Goal: Information Seeking & Learning: Learn about a topic

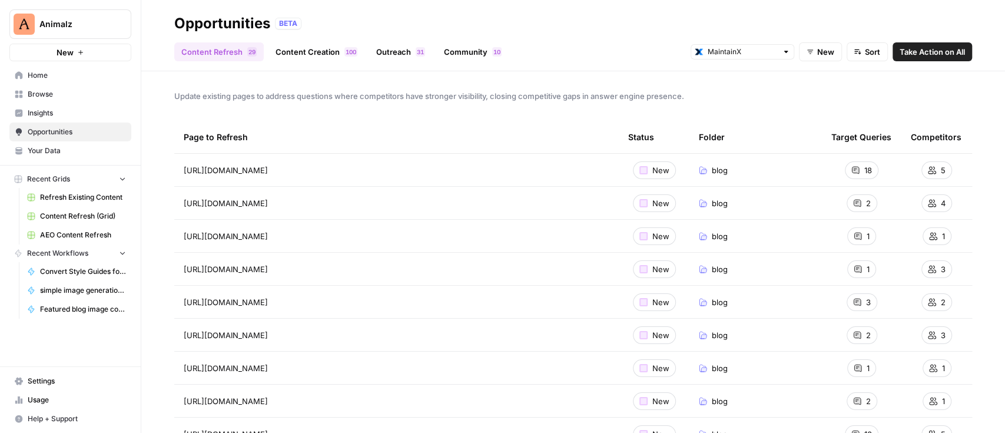
scroll to position [157, 0]
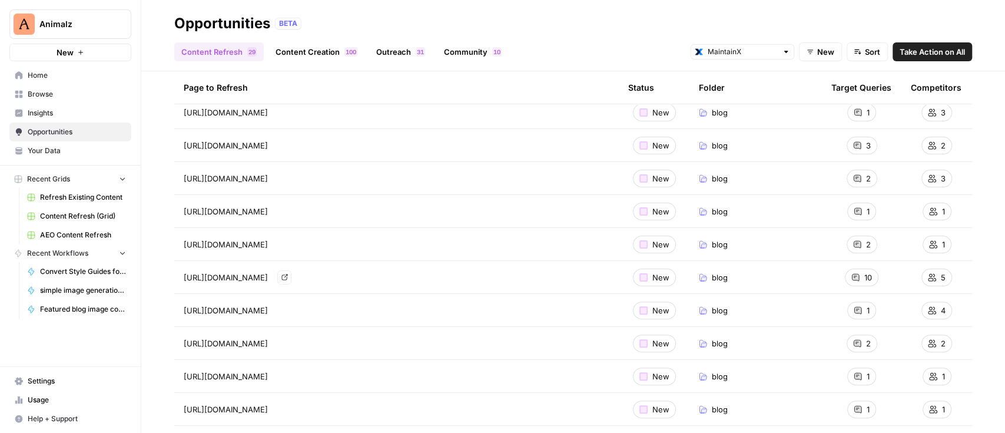
click at [291, 276] on link "Go to page" at bounding box center [284, 277] width 14 height 14
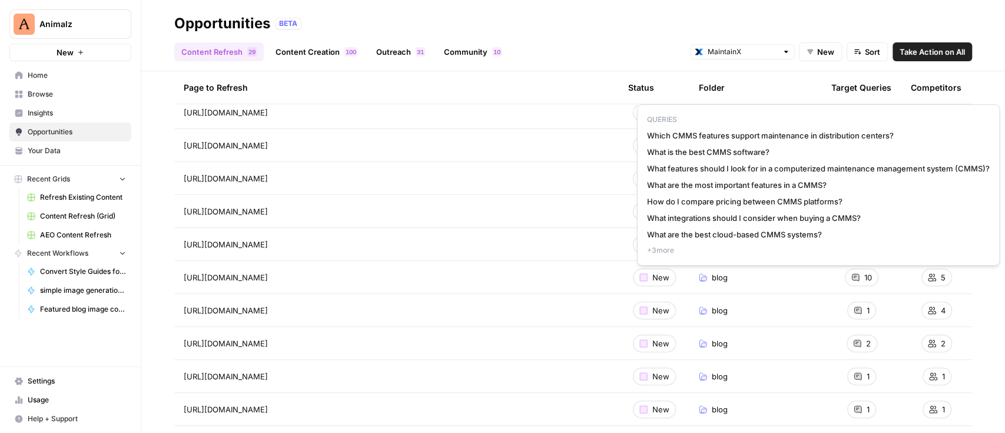
click at [650, 249] on span "+ 3 more" at bounding box center [818, 250] width 343 height 11
click at [662, 249] on span "+ 3 more" at bounding box center [818, 250] width 343 height 11
click at [680, 249] on span "+ 3 more" at bounding box center [818, 250] width 343 height 11
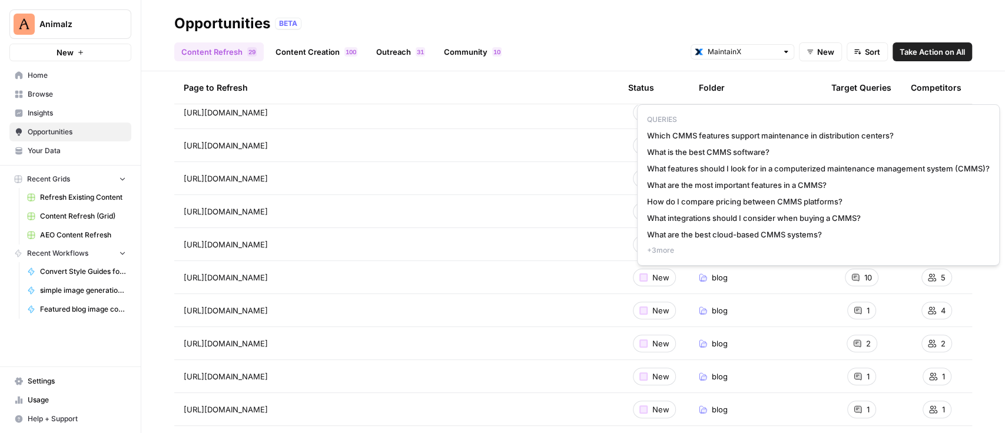
click at [747, 237] on span "What are the best cloud-based CMMS systems?" at bounding box center [818, 234] width 343 height 12
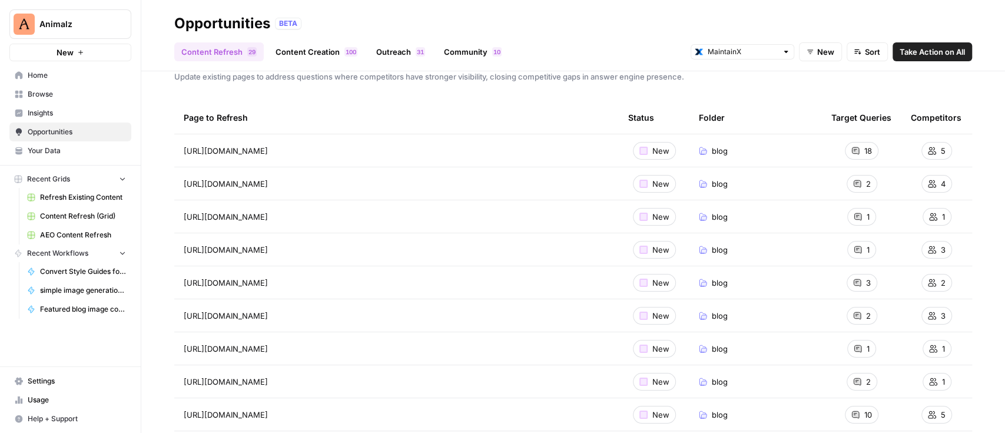
scroll to position [0, 0]
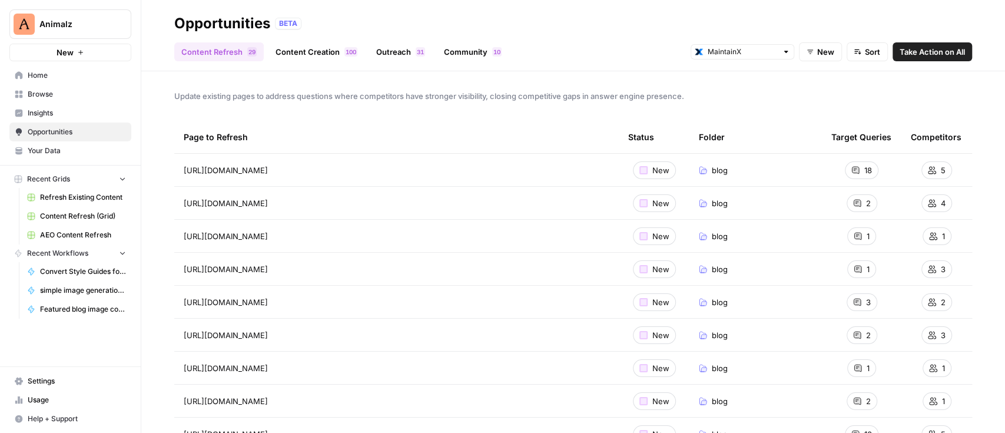
click at [54, 115] on span "Insights" at bounding box center [77, 113] width 98 height 11
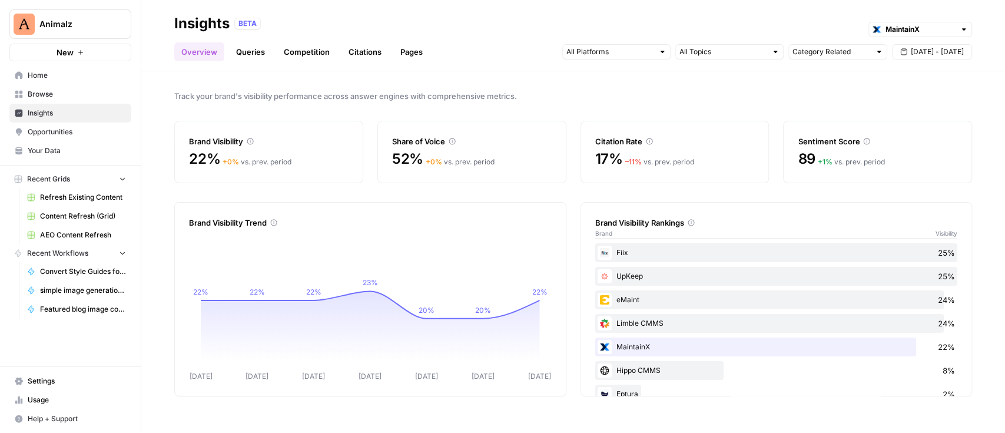
click at [250, 54] on link "Queries" at bounding box center [250, 51] width 43 height 19
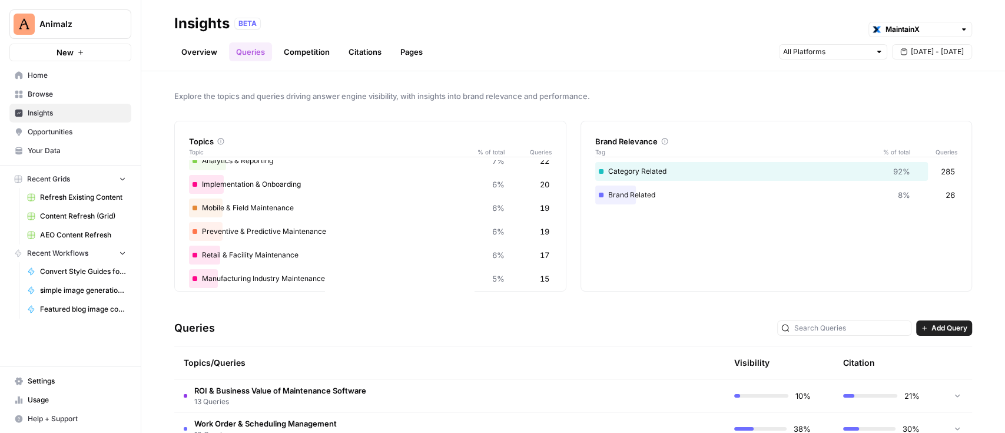
scroll to position [157, 0]
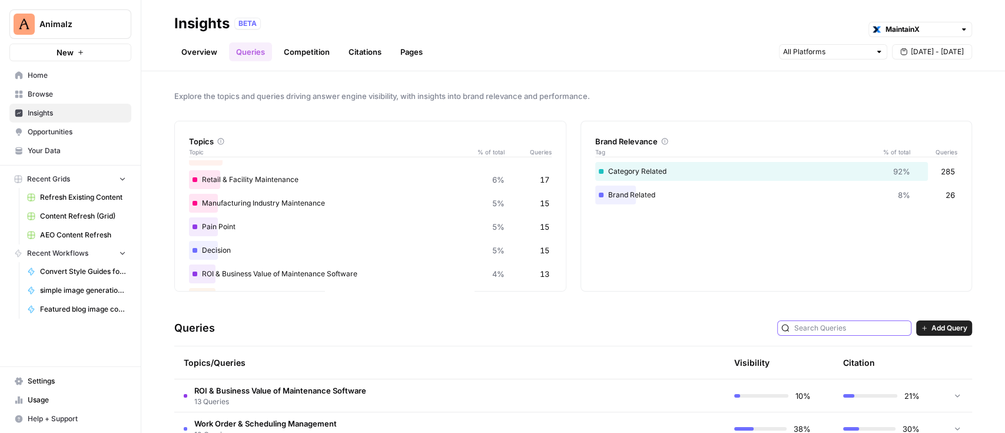
click at [845, 327] on input "text" at bounding box center [850, 328] width 113 height 12
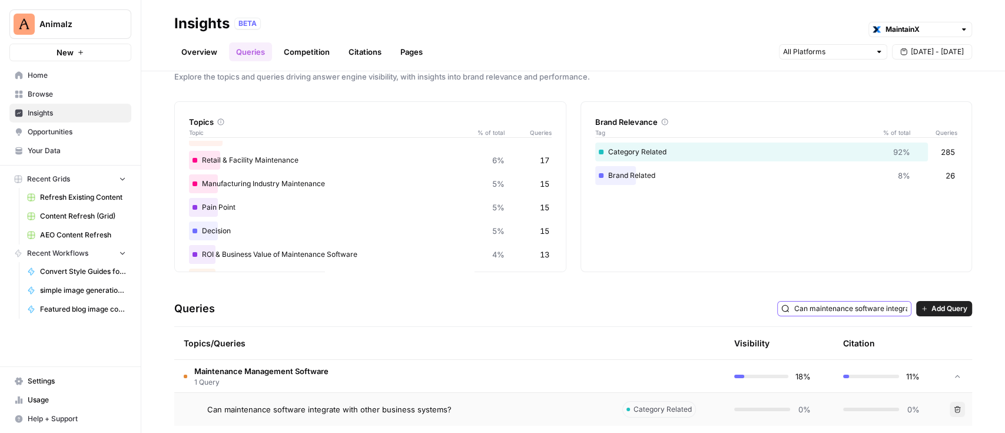
scroll to position [31, 0]
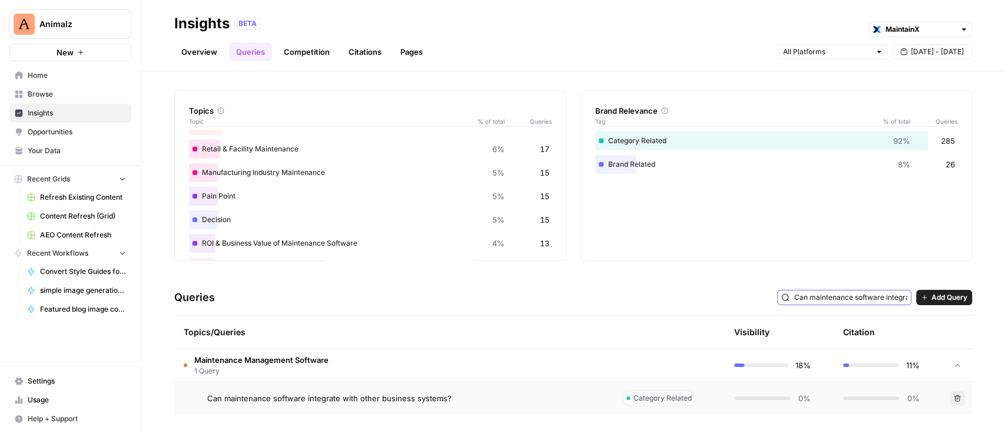
type input "Can maintenance software integrate with other business systems?"
click at [306, 402] on span "Can maintenance software integrate with other business systems?" at bounding box center [329, 398] width 244 height 12
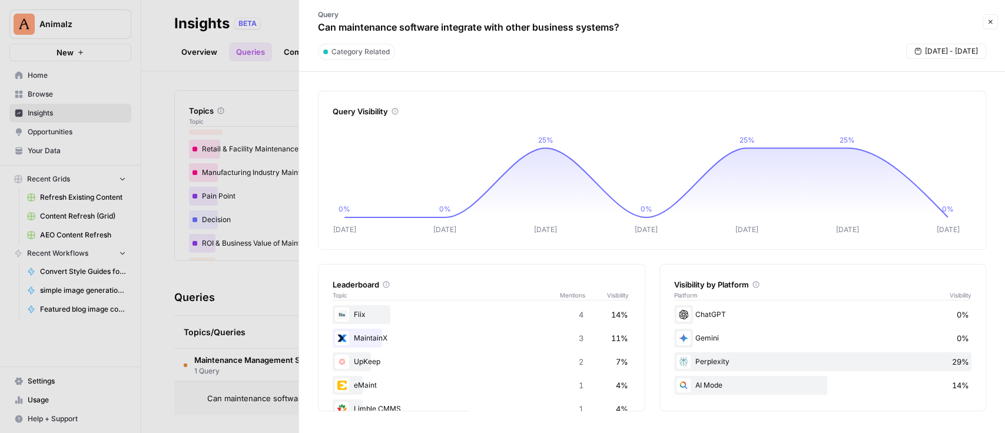
scroll to position [235, 0]
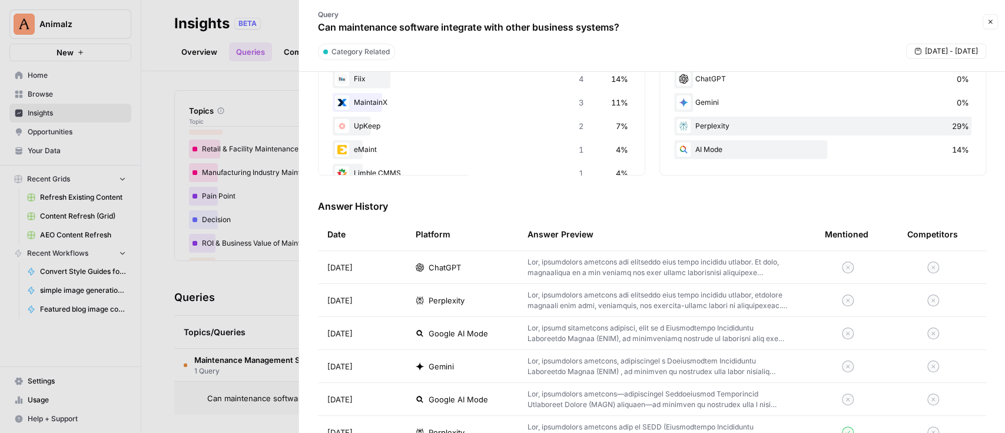
click at [610, 264] on p at bounding box center [657, 267] width 260 height 21
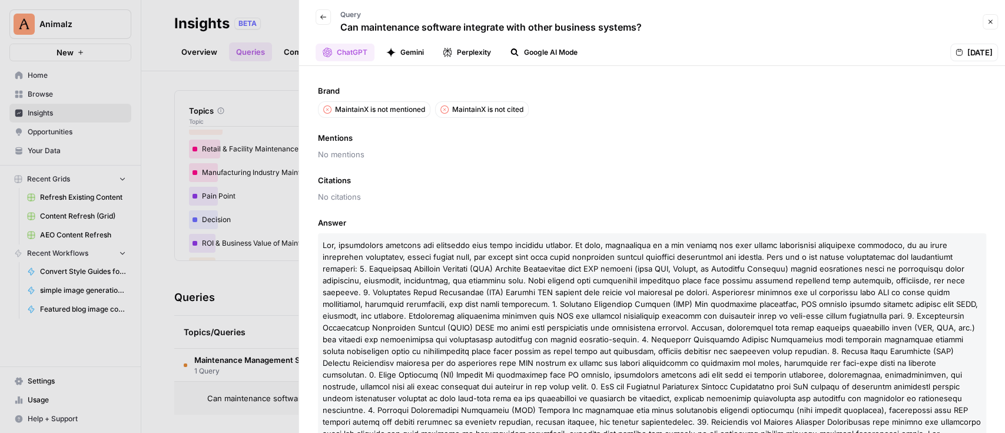
click at [523, 49] on button "Google AI Mode" at bounding box center [544, 53] width 82 height 18
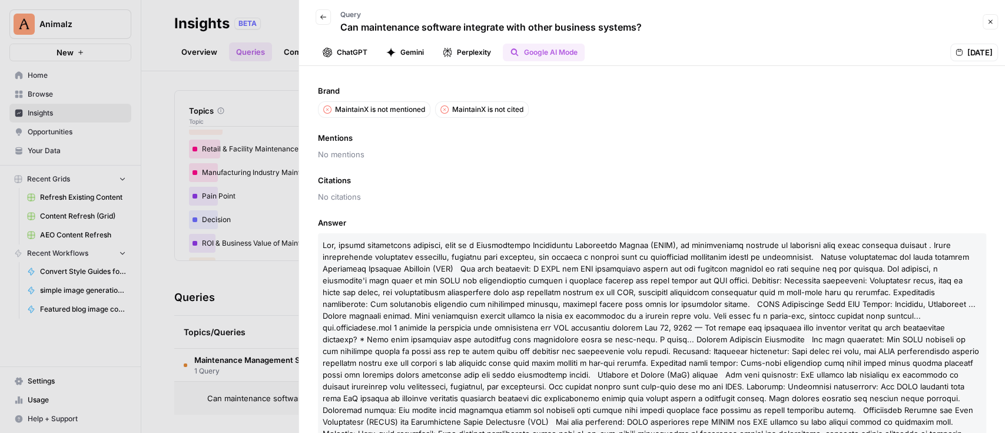
click at [464, 48] on button "Perplexity" at bounding box center [467, 53] width 62 height 18
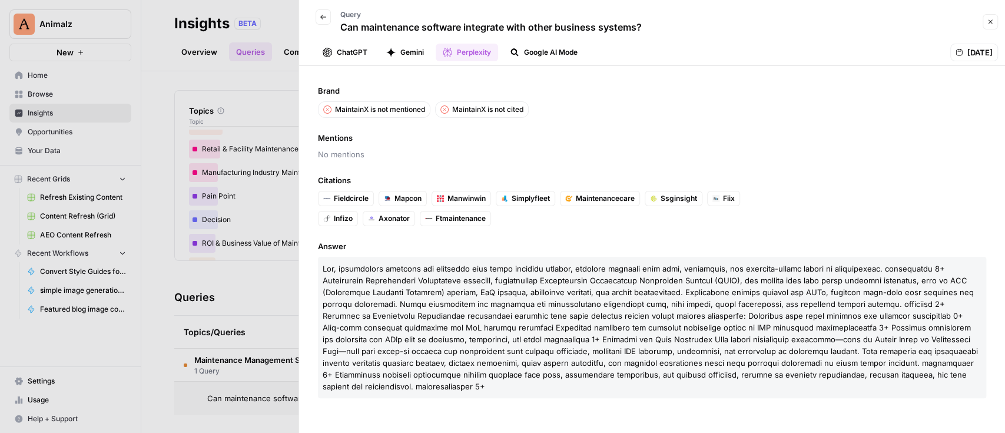
click at [397, 47] on button "Gemini" at bounding box center [405, 53] width 52 height 18
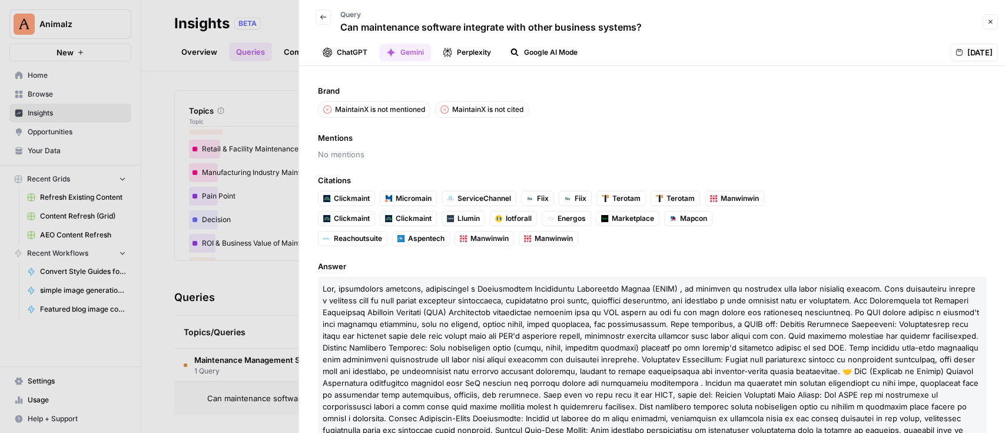
click at [347, 49] on button "ChatGPT" at bounding box center [345, 53] width 59 height 18
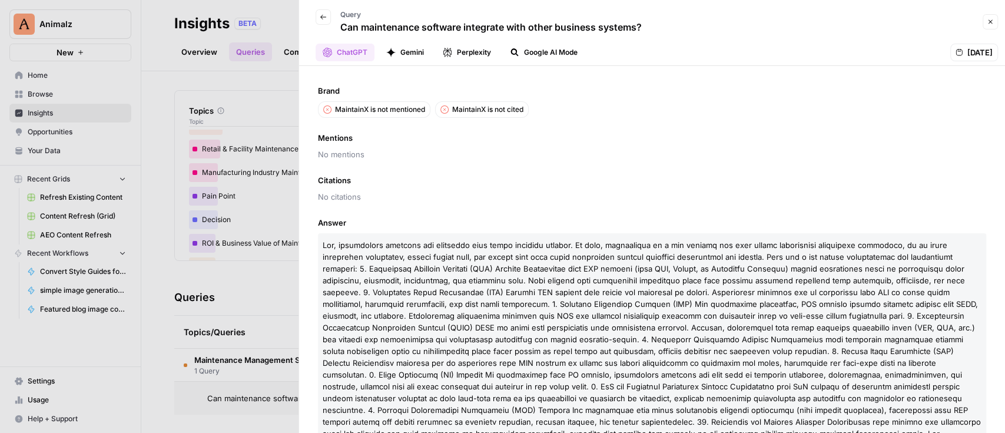
click at [318, 18] on button "Back" at bounding box center [323, 16] width 15 height 15
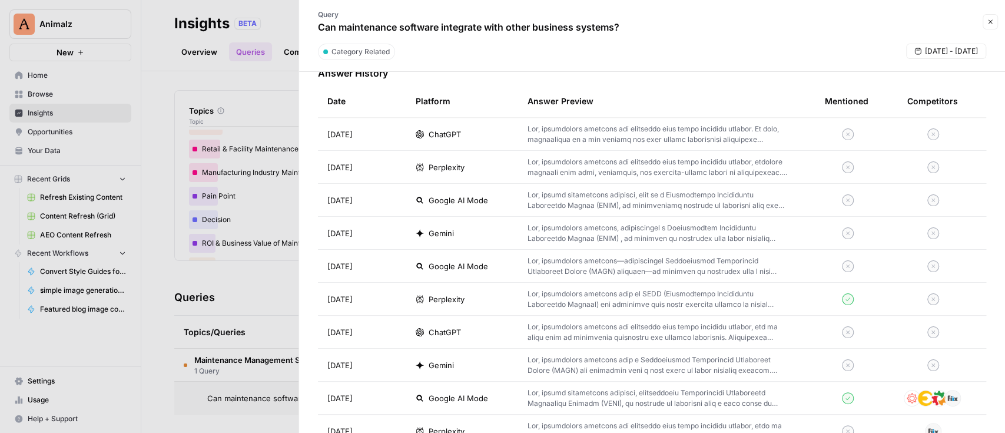
scroll to position [392, 0]
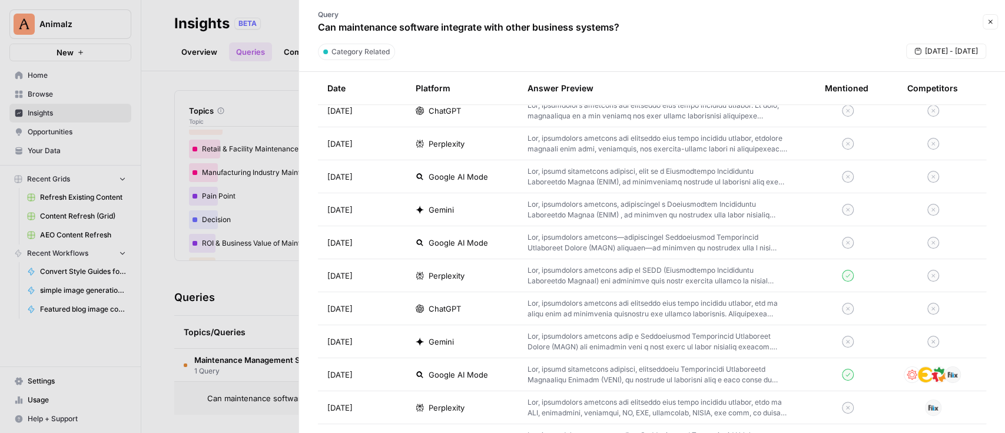
click at [480, 303] on div "ChatGPT" at bounding box center [462, 309] width 93 height 12
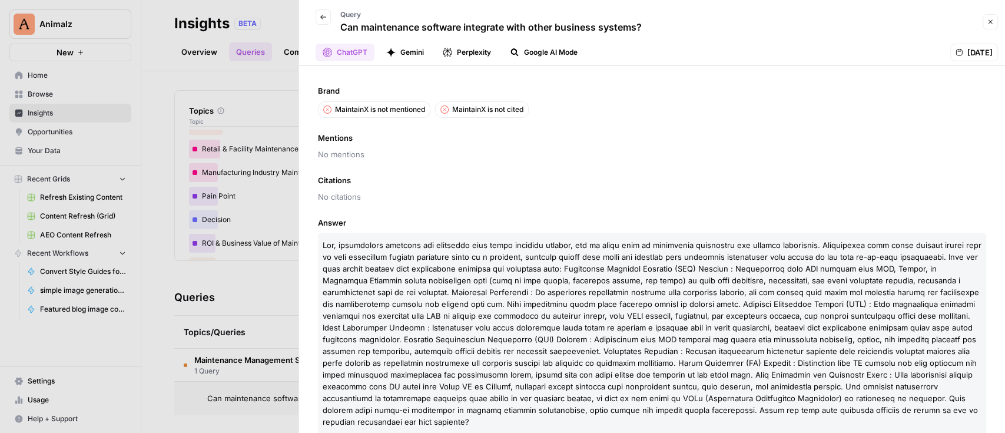
click at [401, 57] on button "Gemini" at bounding box center [405, 53] width 52 height 18
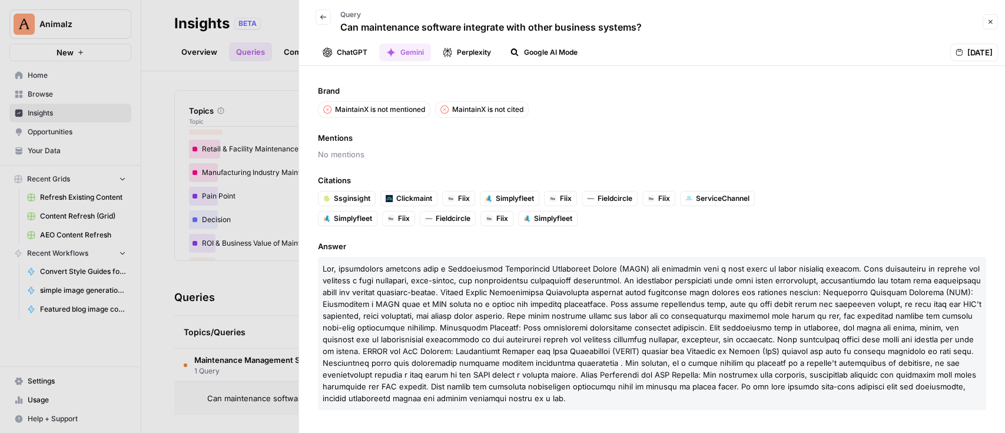
click at [447, 49] on icon "button" at bounding box center [447, 52] width 8 height 9
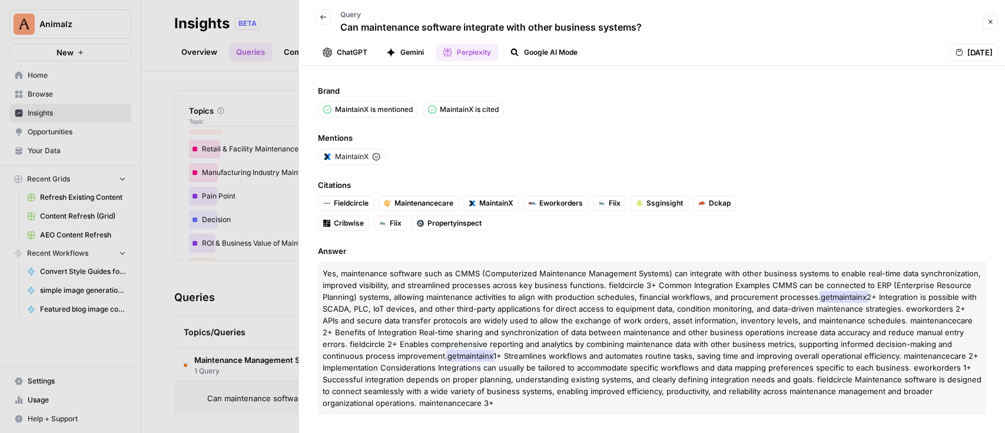
click at [509, 49] on button "Google AI Mode" at bounding box center [544, 53] width 82 height 18
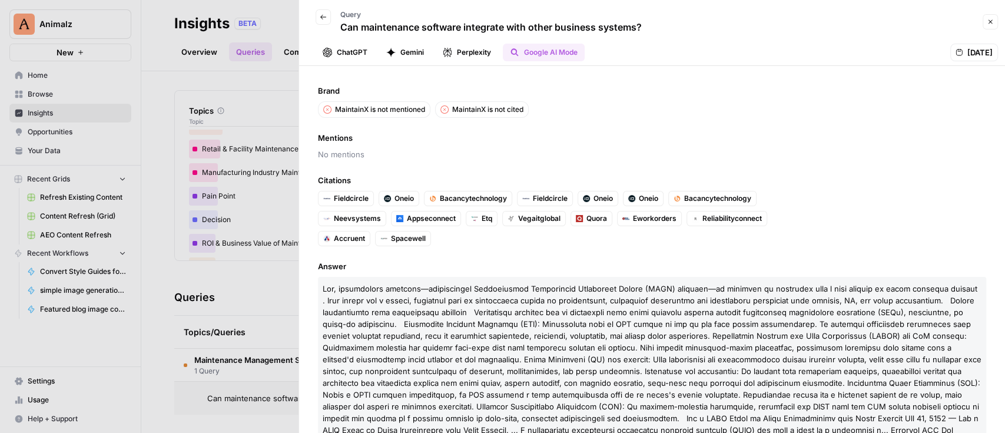
click at [360, 42] on header "Back Query Can maintenance software integrate with other business systems? Clos…" at bounding box center [652, 33] width 706 height 66
click at [359, 51] on button "ChatGPT" at bounding box center [345, 53] width 59 height 18
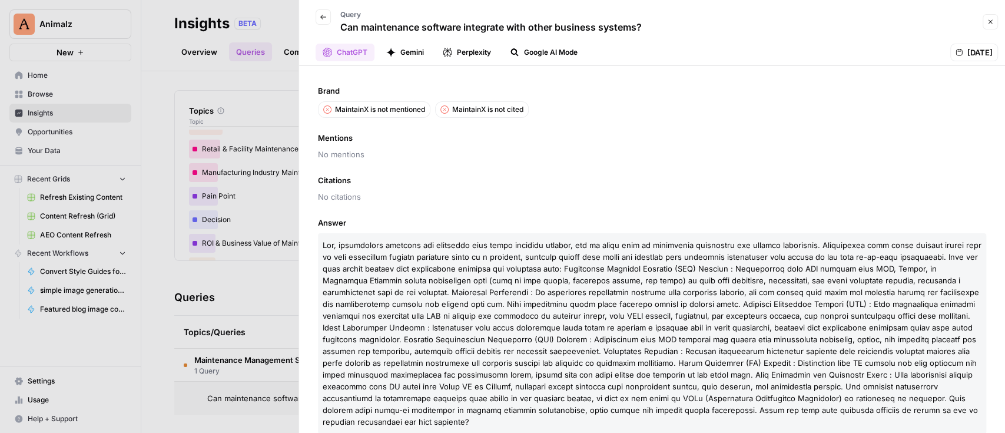
click at [191, 173] on div at bounding box center [502, 216] width 1005 height 433
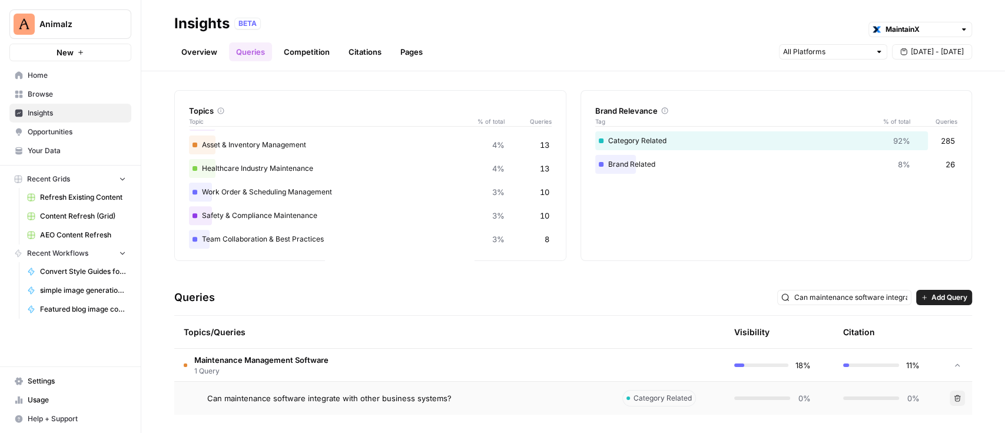
scroll to position [280, 0]
click at [290, 185] on div "Work Order & Scheduling Management 3% 10" at bounding box center [370, 190] width 363 height 19
click at [832, 293] on input "Can maintenance software integrate with other business systems?" at bounding box center [850, 297] width 113 height 12
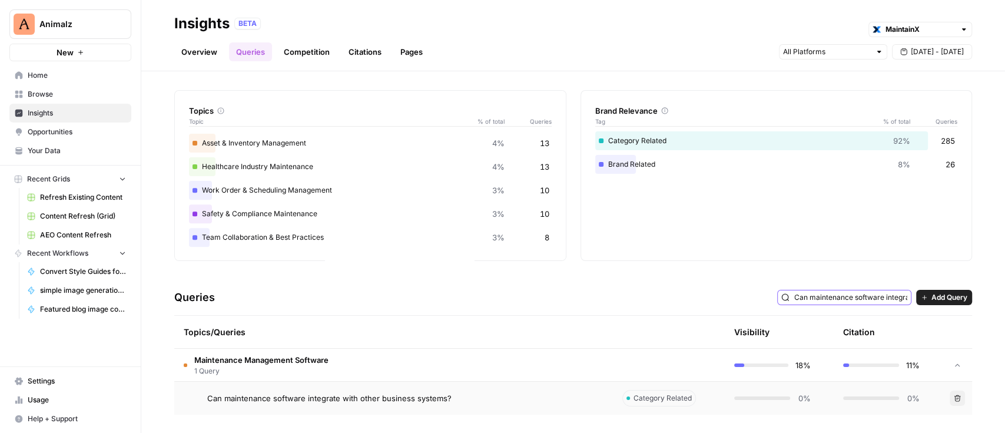
type input "Can maintenance software integrate with other business systems?"
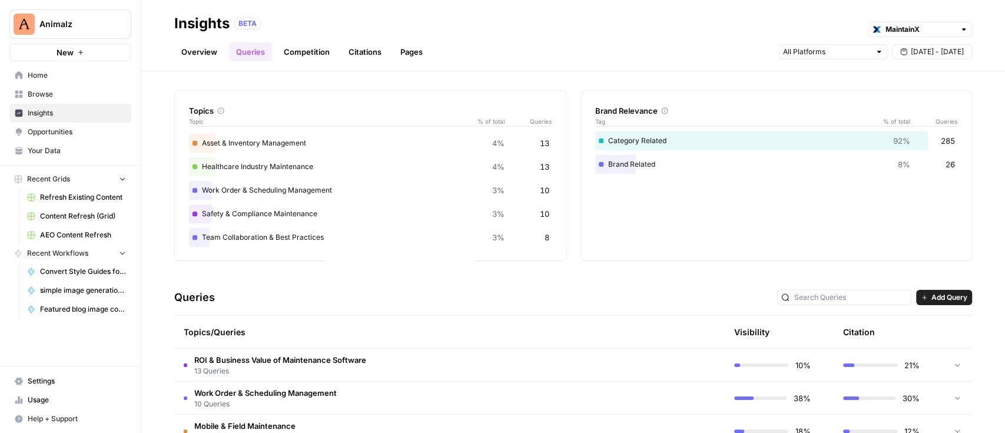
click at [678, 266] on div "Explore the topics and queries driving answer engine visibility, with insights …" at bounding box center [573, 251] width 864 height 361
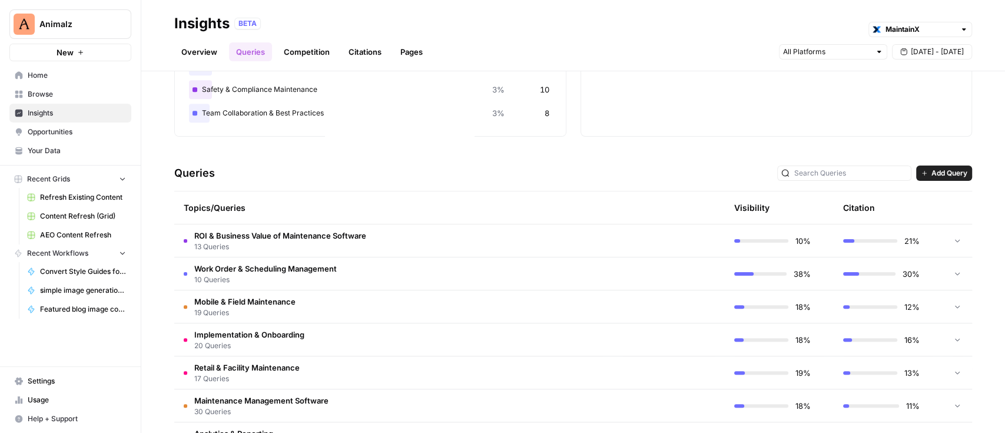
scroll to position [188, 0]
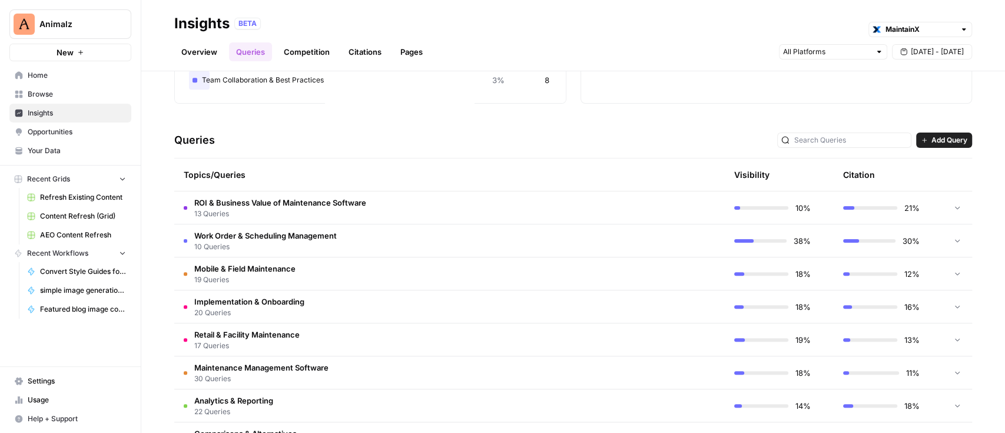
click at [388, 294] on td "Implementation & Onboarding 20 Queries" at bounding box center [393, 306] width 439 height 32
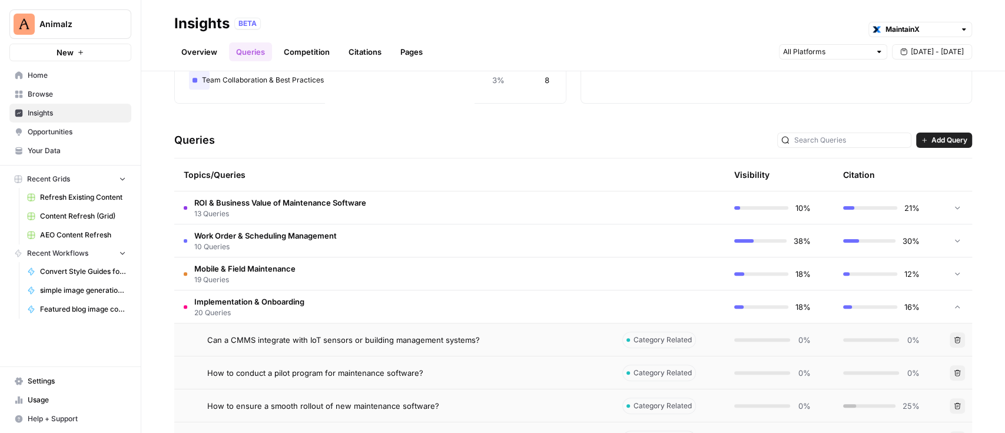
click at [351, 337] on span "Can a CMMS integrate with IoT sensors or building management systems?" at bounding box center [343, 340] width 273 height 12
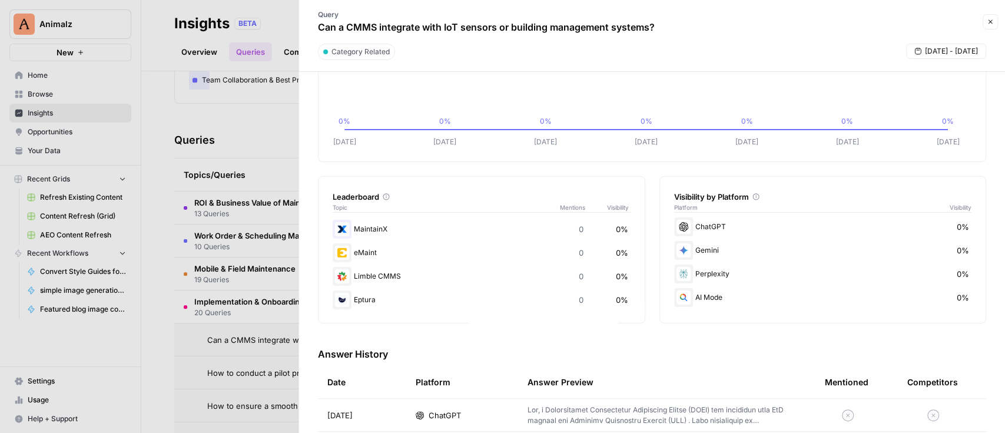
scroll to position [235, 0]
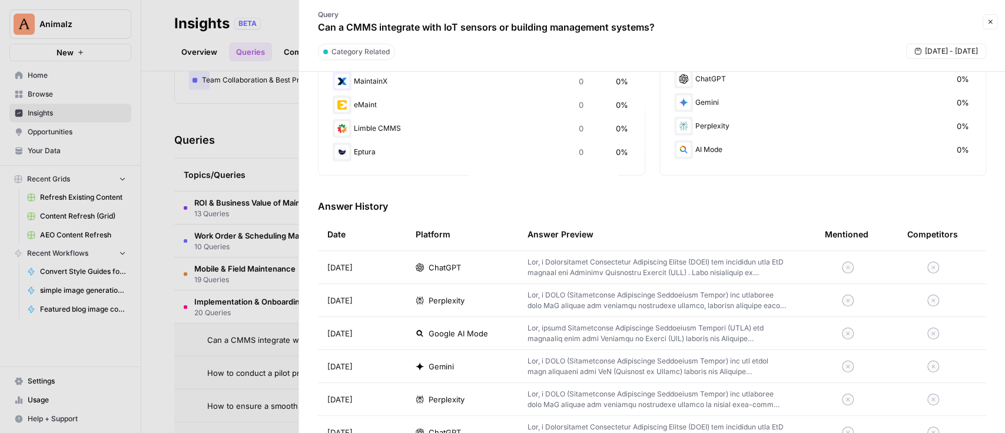
click at [556, 271] on p at bounding box center [657, 267] width 260 height 21
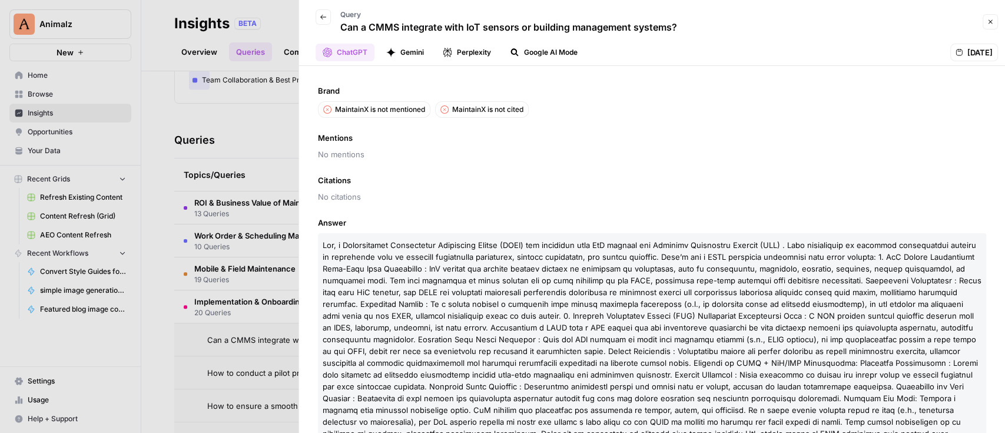
click at [320, 22] on button "Back" at bounding box center [323, 16] width 15 height 15
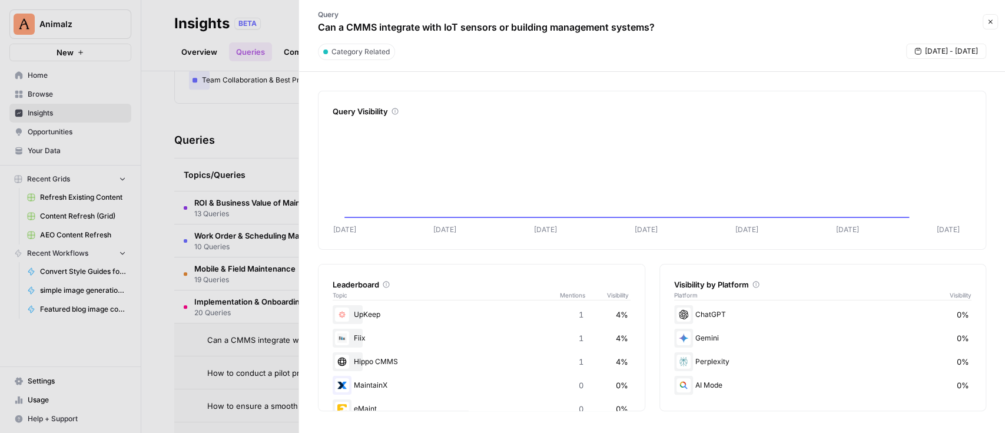
drag, startPoint x: 247, startPoint y: 82, endPoint x: 248, endPoint y: 75, distance: 7.7
click at [248, 75] on div at bounding box center [502, 216] width 1005 height 433
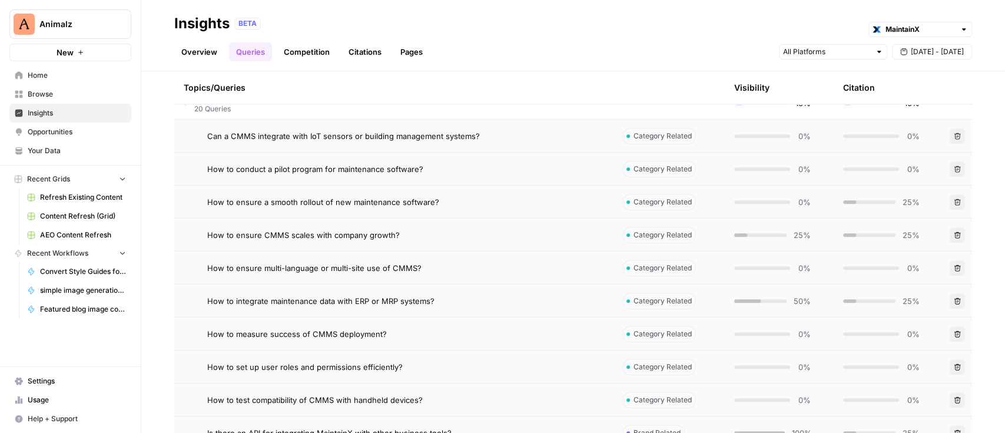
scroll to position [423, 0]
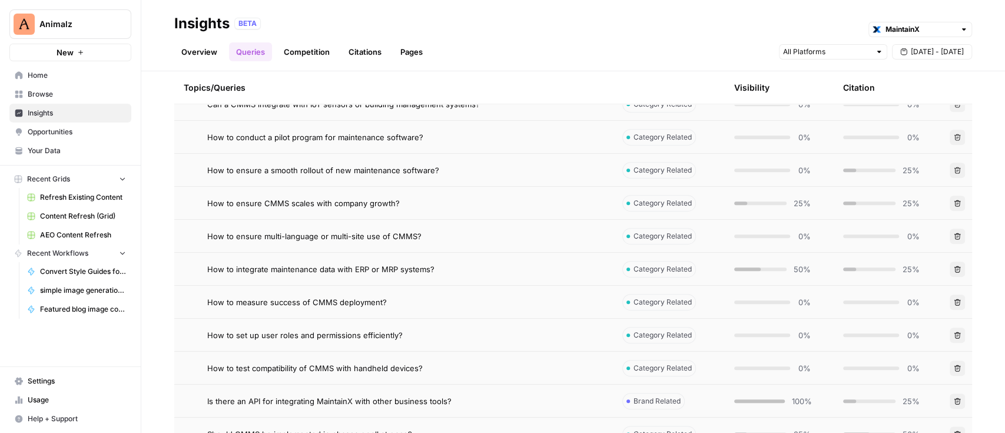
click at [375, 307] on span "How to measure success of CMMS deployment?" at bounding box center [297, 302] width 180 height 12
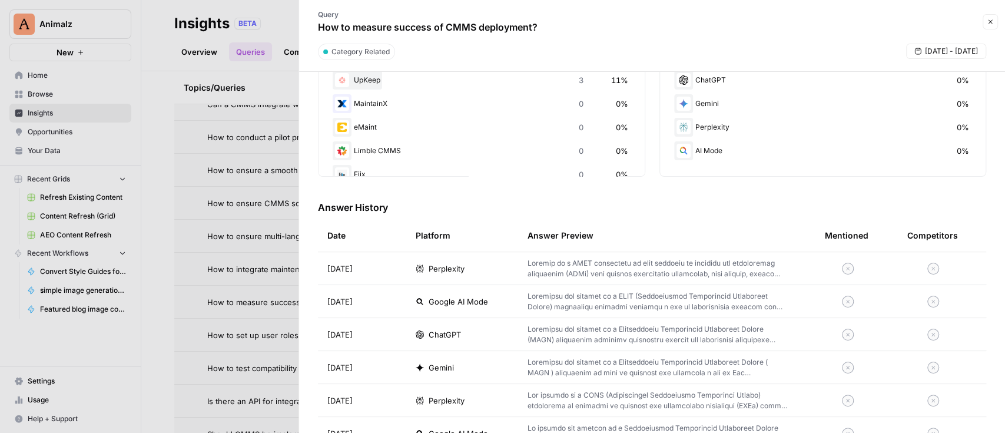
scroll to position [235, 0]
click at [441, 273] on td "Perplexity" at bounding box center [462, 267] width 112 height 32
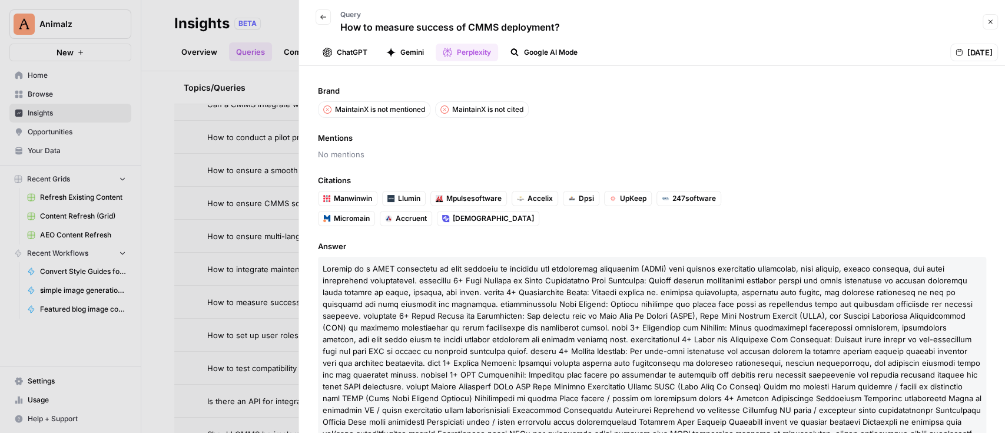
click at [351, 44] on button "ChatGPT" at bounding box center [345, 53] width 59 height 18
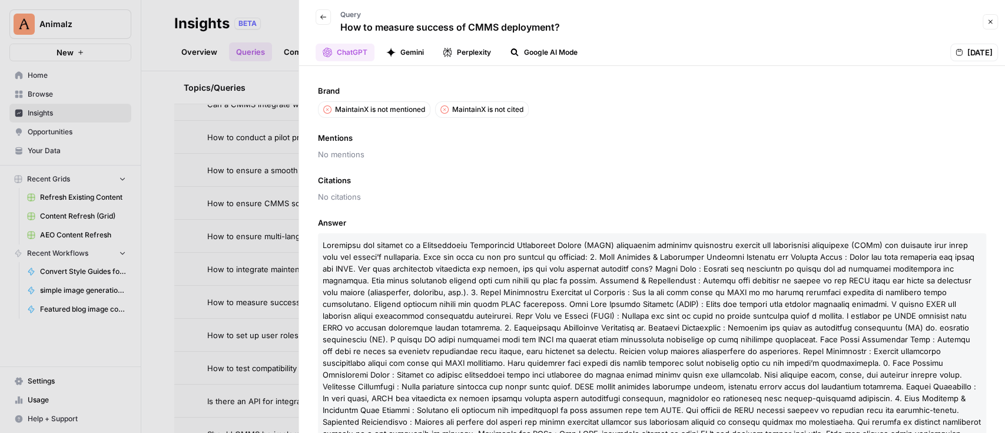
click at [215, 171] on div at bounding box center [502, 216] width 1005 height 433
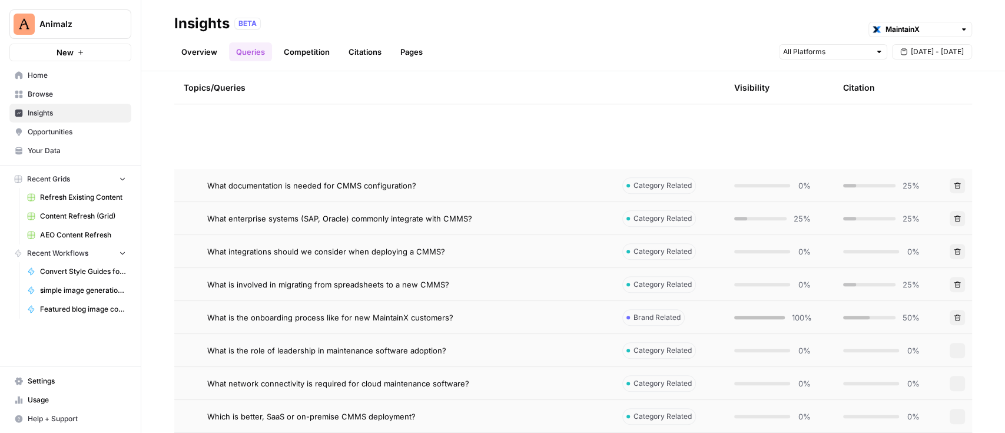
scroll to position [973, 0]
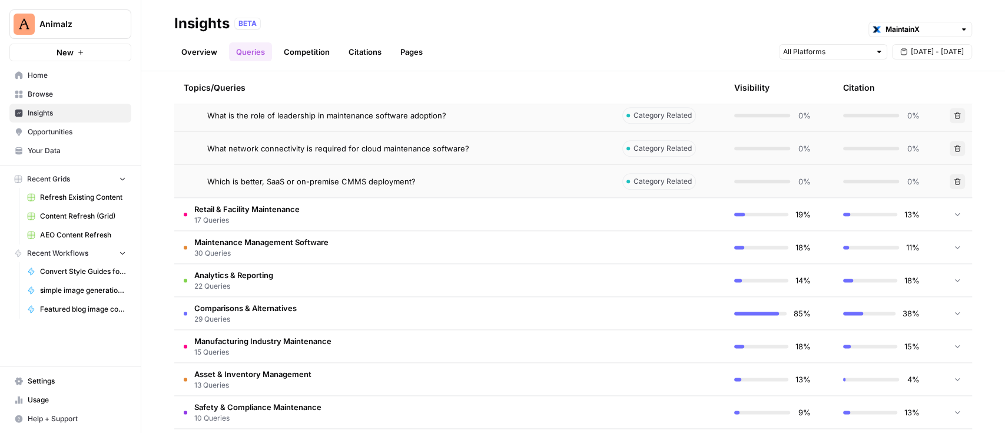
click at [264, 314] on span "29 Queries" at bounding box center [245, 319] width 102 height 11
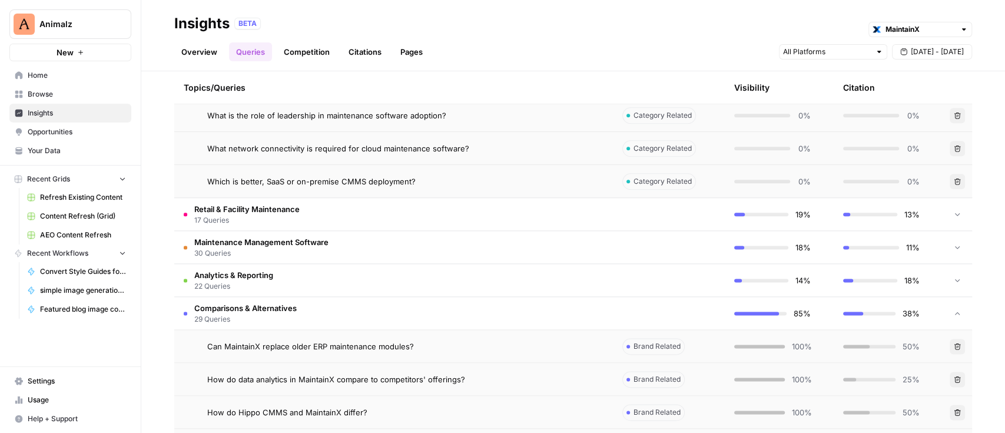
click at [320, 380] on span "How do data analytics in MaintainX compare to competitors' offerings?" at bounding box center [336, 379] width 258 height 12
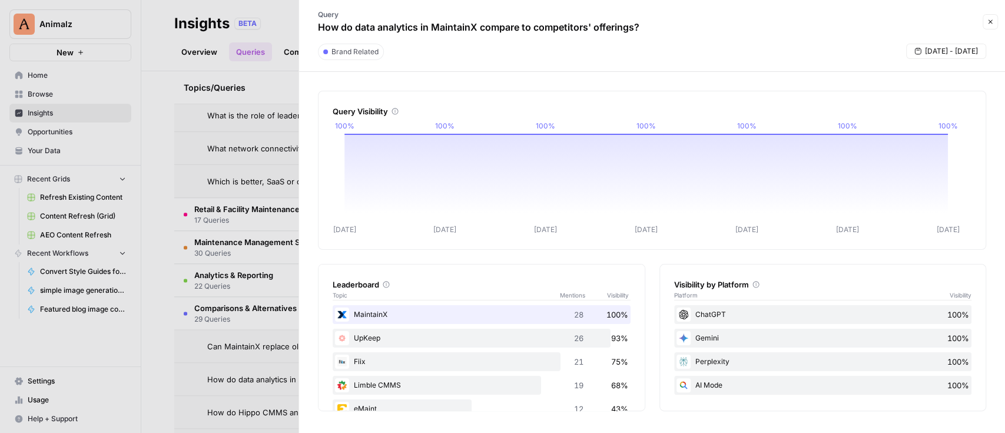
click at [710, 307] on div "ChatGPT 100%" at bounding box center [823, 314] width 298 height 19
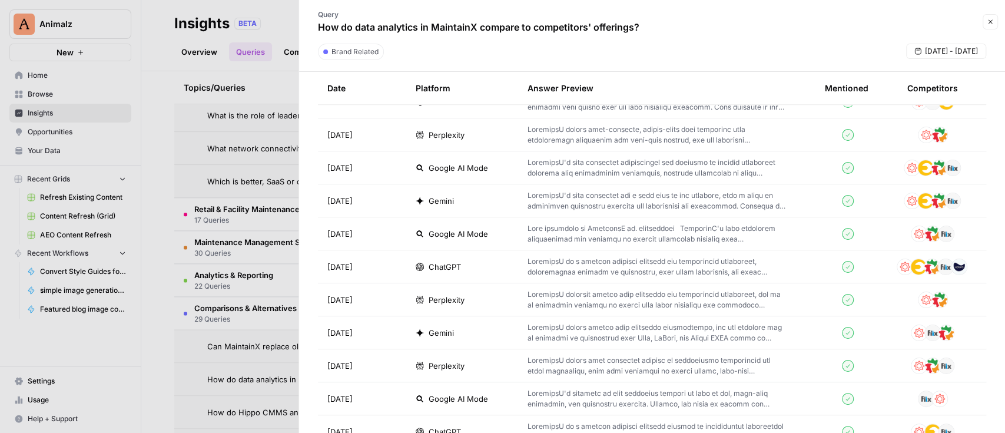
scroll to position [549, 0]
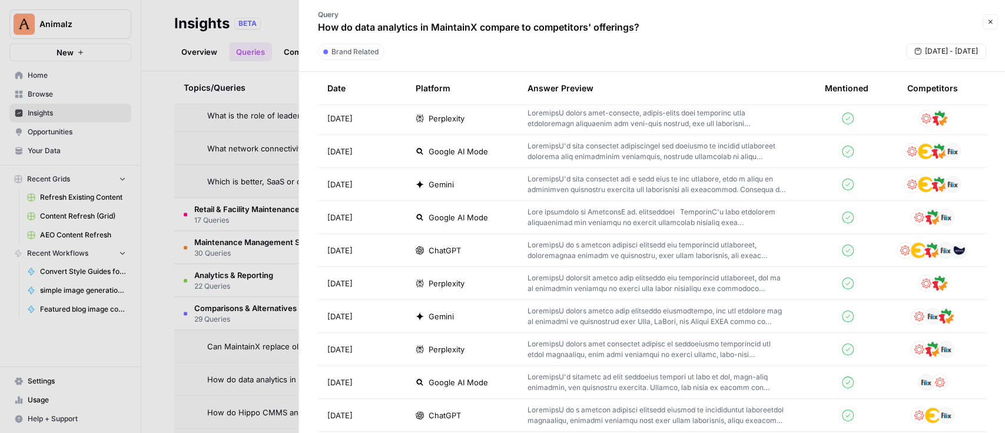
click at [533, 254] on p at bounding box center [657, 250] width 260 height 21
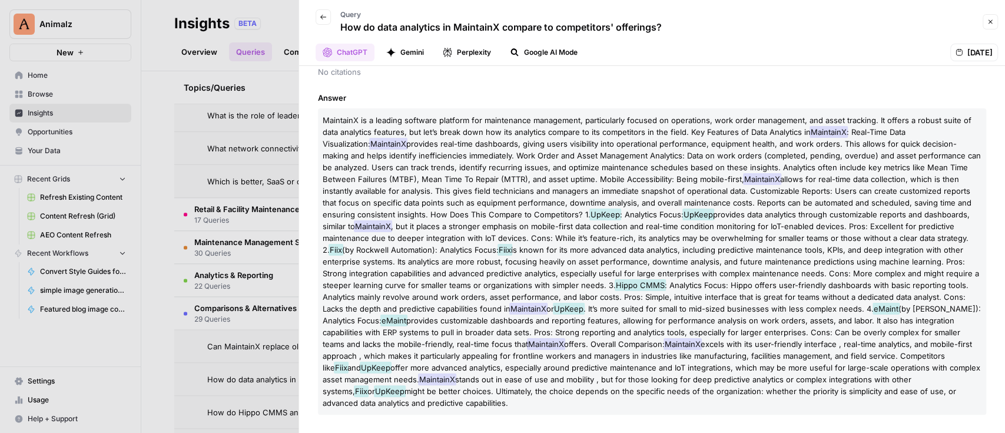
scroll to position [72, 0]
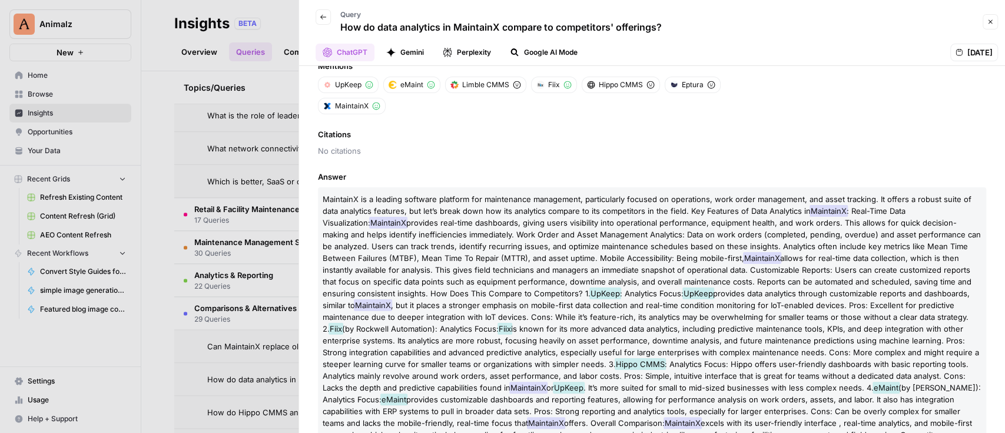
click at [227, 213] on div at bounding box center [502, 216] width 1005 height 433
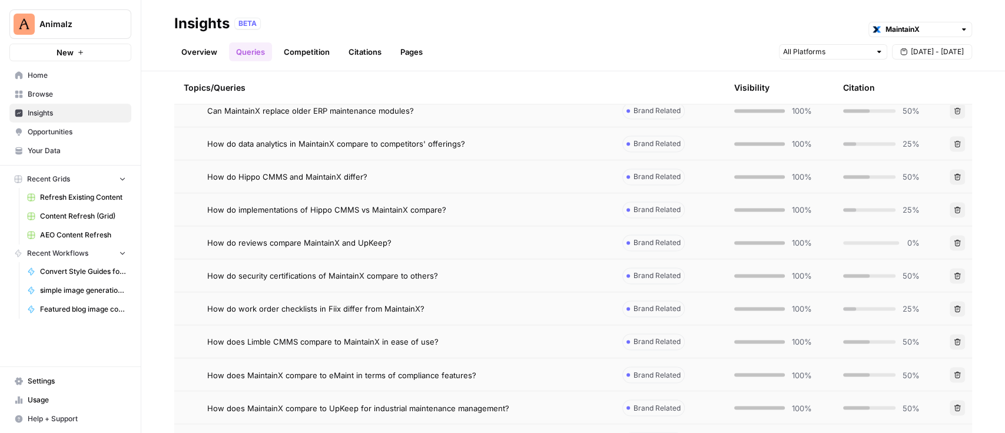
scroll to position [894, 0]
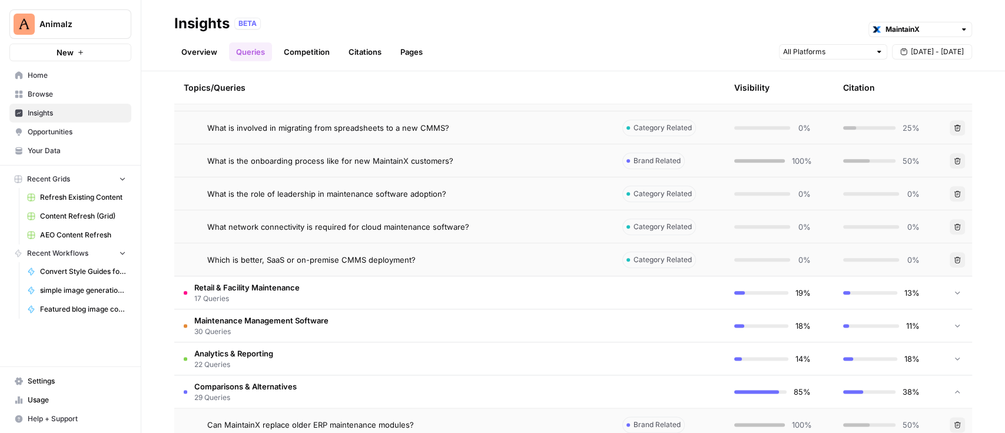
click at [292, 53] on link "Competition" at bounding box center [307, 51] width 60 height 19
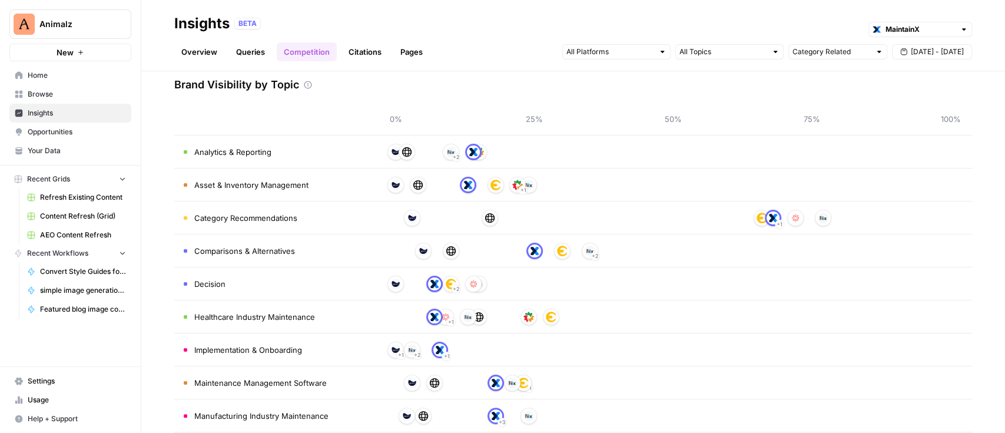
scroll to position [78, 0]
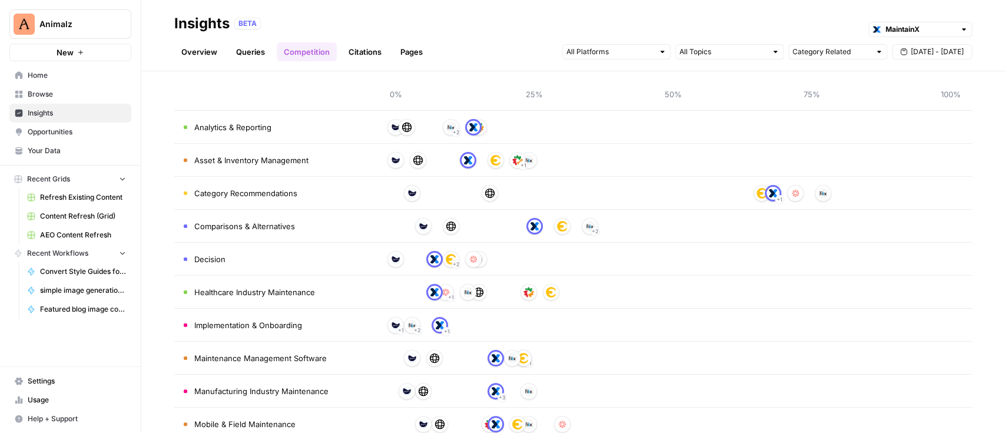
click at [218, 55] on link "Overview" at bounding box center [199, 51] width 50 height 19
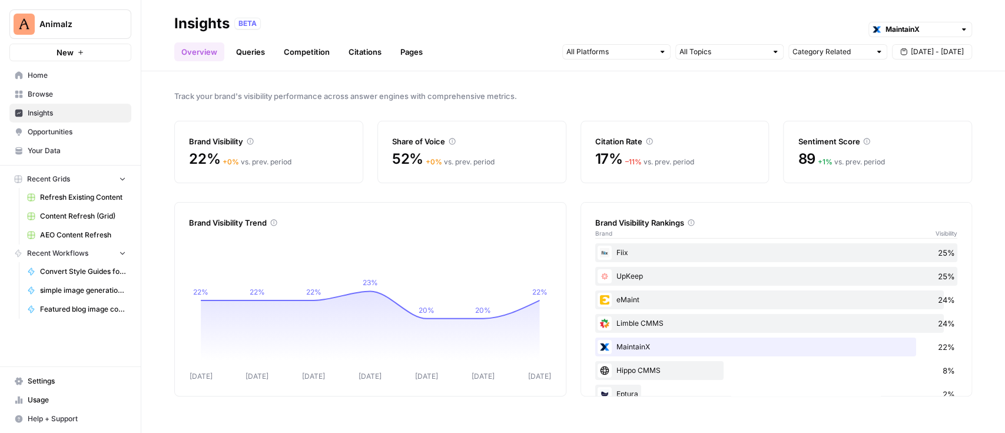
click at [52, 136] on span "Opportunities" at bounding box center [77, 132] width 98 height 11
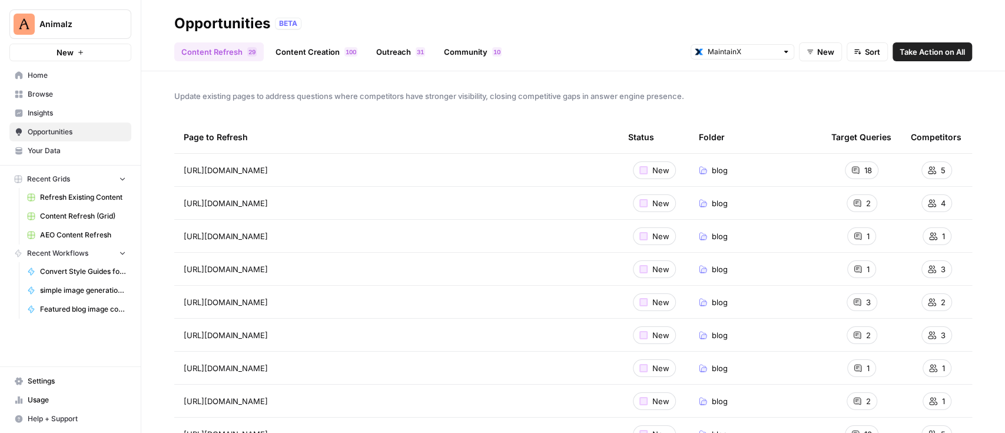
click at [914, 49] on span "Take Action on All" at bounding box center [932, 52] width 65 height 12
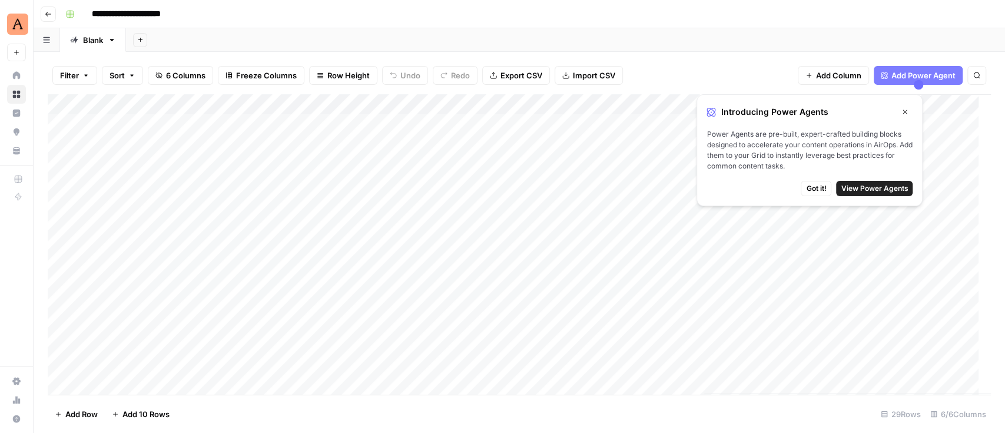
click at [904, 112] on icon "button" at bounding box center [905, 112] width 4 height 4
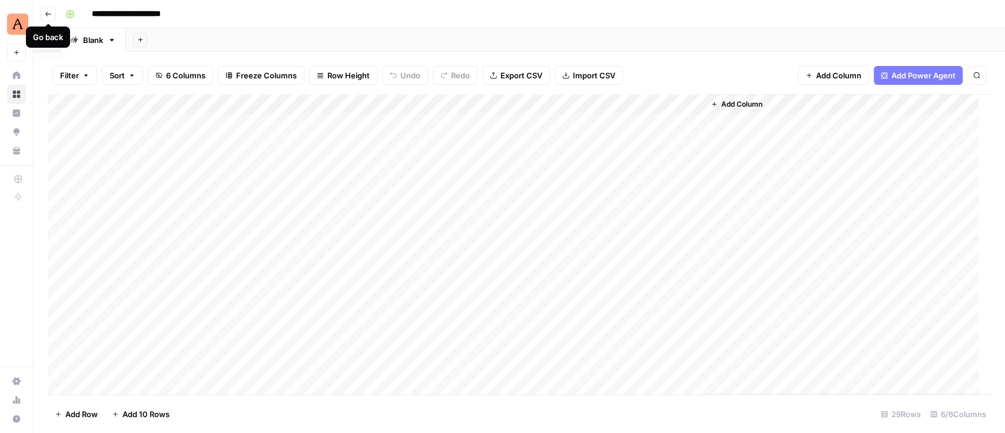
click at [48, 14] on icon "button" at bounding box center [48, 14] width 7 height 7
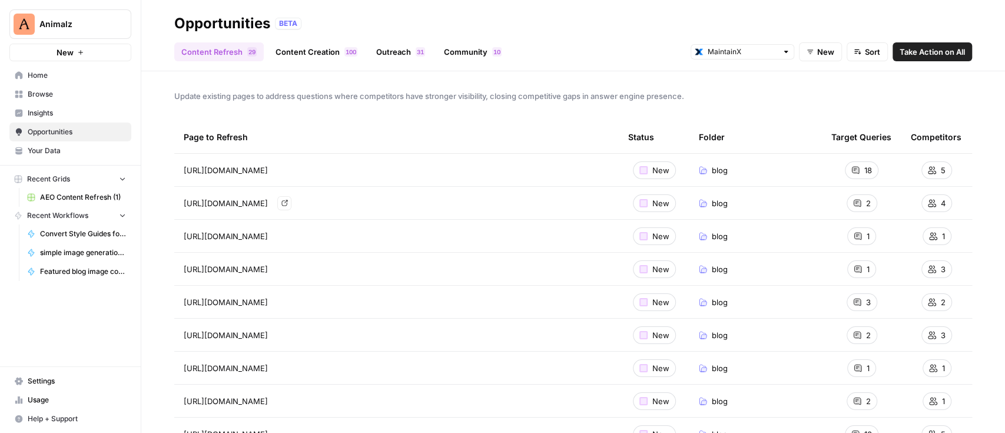
click at [268, 174] on span "[URL][DOMAIN_NAME]" at bounding box center [226, 170] width 84 height 12
click at [469, 129] on div "Page to Refresh" at bounding box center [397, 137] width 426 height 32
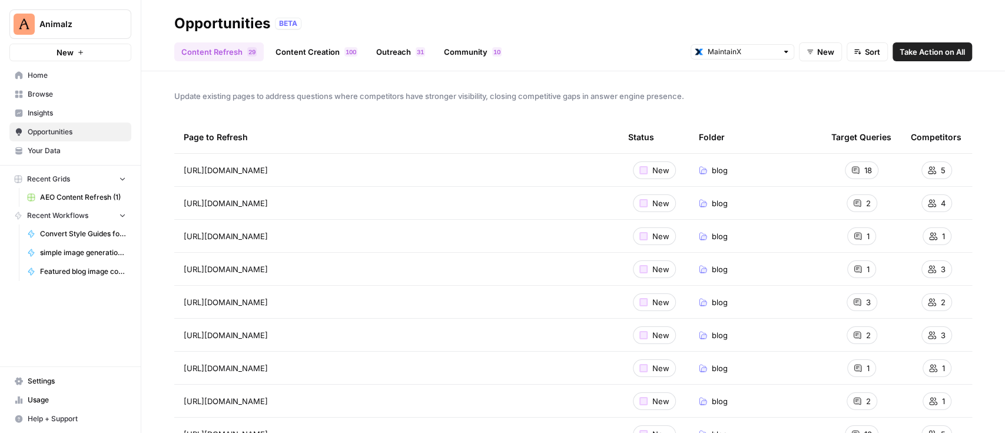
click at [325, 54] on link "Content Creation 0 0 1" at bounding box center [316, 51] width 96 height 19
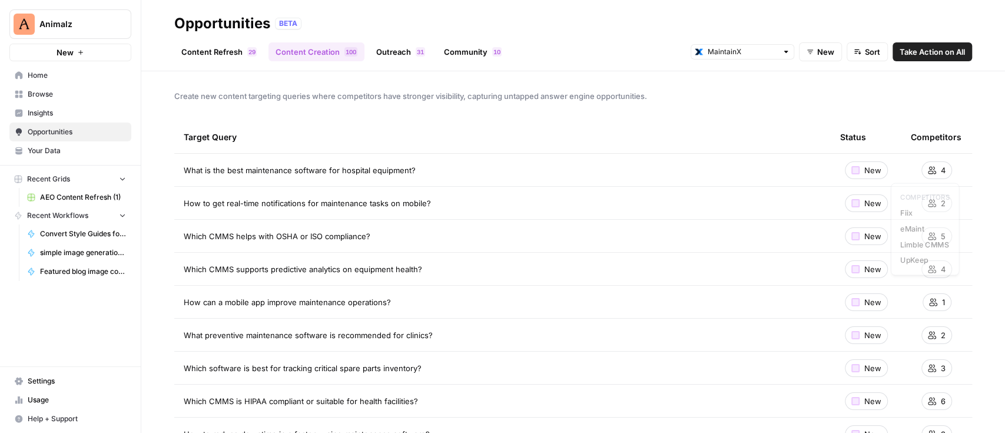
click at [941, 170] on span "4" at bounding box center [943, 170] width 5 height 12
click at [417, 167] on div "What is the best maintenance software for hospital equipment?" at bounding box center [503, 170] width 638 height 12
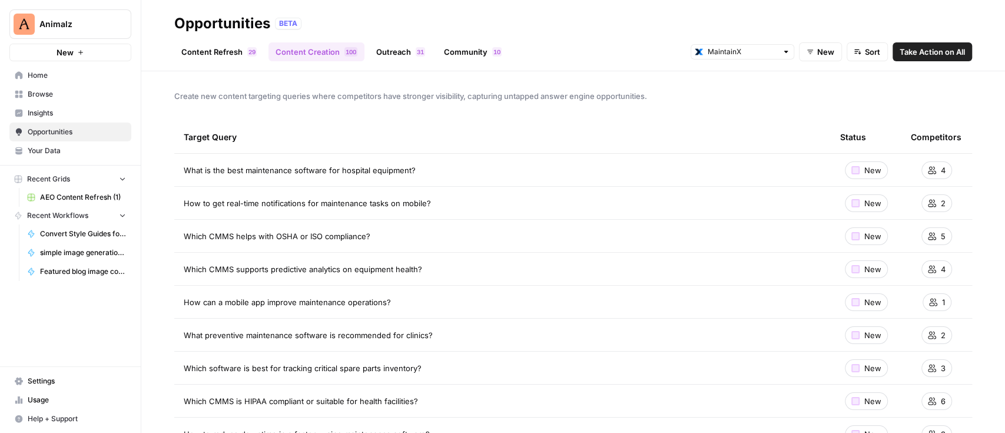
click at [460, 172] on div "What is the best maintenance software for hospital equipment?" at bounding box center [503, 170] width 638 height 12
drag, startPoint x: 460, startPoint y: 172, endPoint x: 181, endPoint y: 169, distance: 279.6
click at [181, 169] on td "What is the best maintenance software for hospital equipment?" at bounding box center [502, 170] width 656 height 32
click at [62, 119] on link "Insights" at bounding box center [70, 113] width 122 height 19
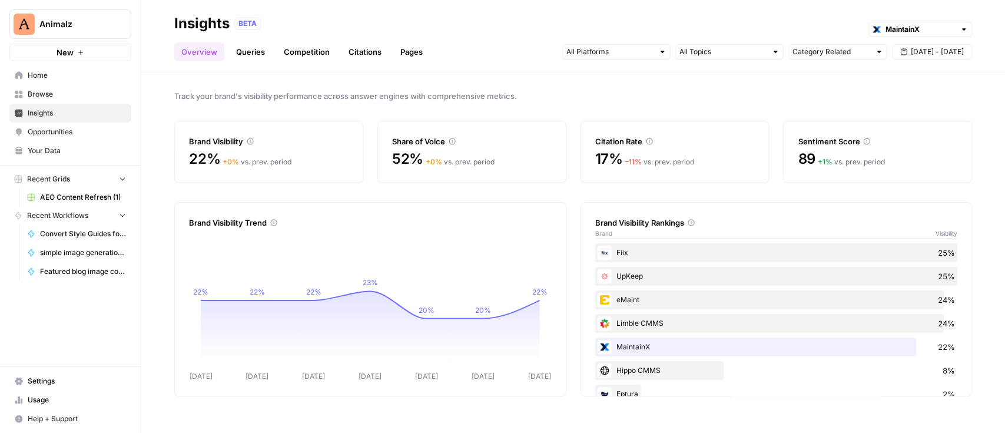
click at [250, 55] on link "Queries" at bounding box center [250, 51] width 43 height 19
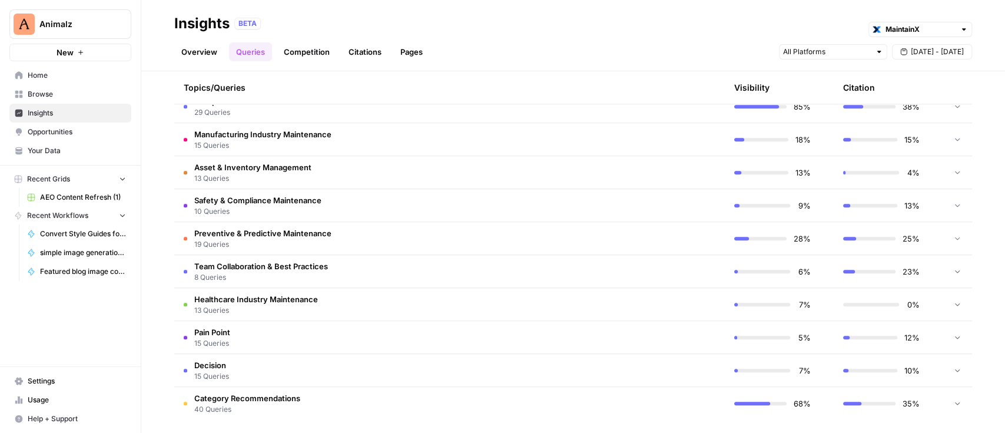
scroll to position [525, 0]
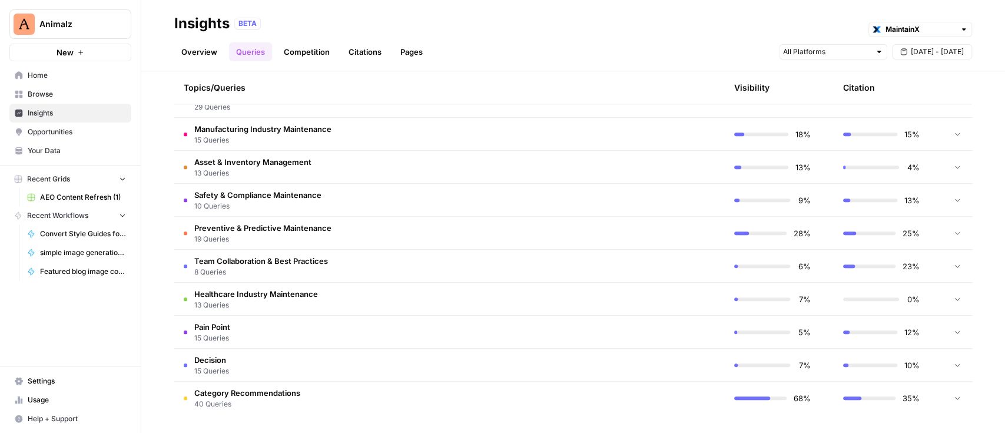
click at [283, 393] on span "Category Recommendations" at bounding box center [247, 393] width 106 height 12
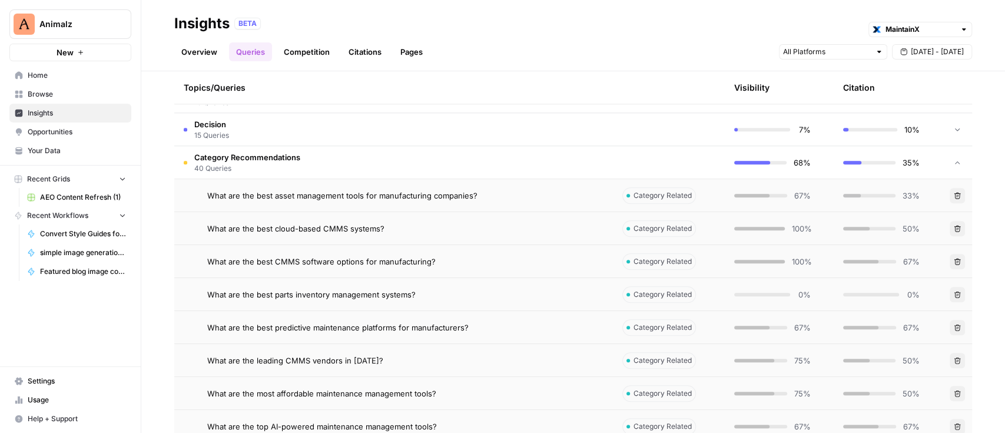
scroll to position [839, 0]
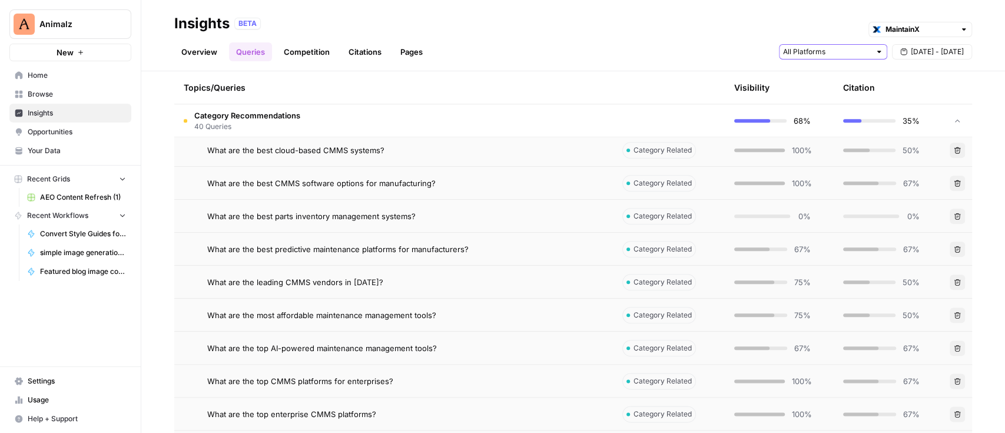
click at [811, 56] on input "text" at bounding box center [826, 52] width 87 height 12
click at [834, 79] on span "Gemini" at bounding box center [832, 78] width 60 height 12
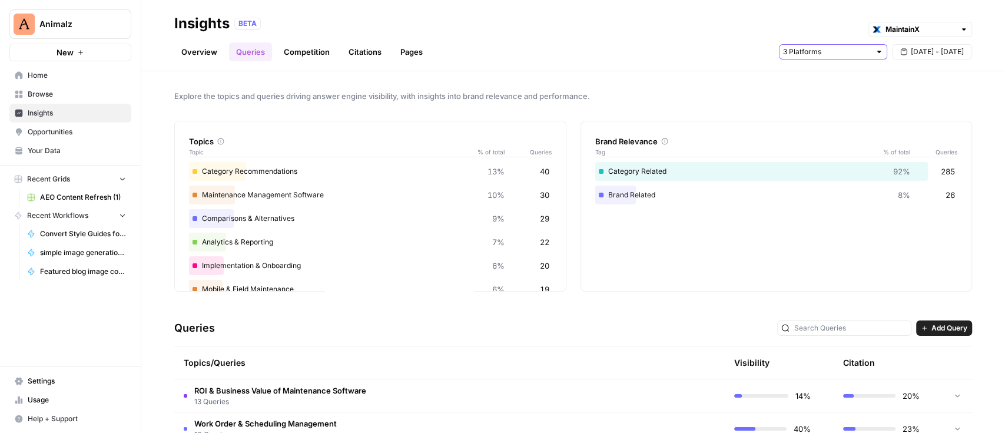
click at [831, 55] on input "text" at bounding box center [826, 52] width 87 height 12
click at [838, 110] on span "Perplexity" at bounding box center [832, 111] width 60 height 12
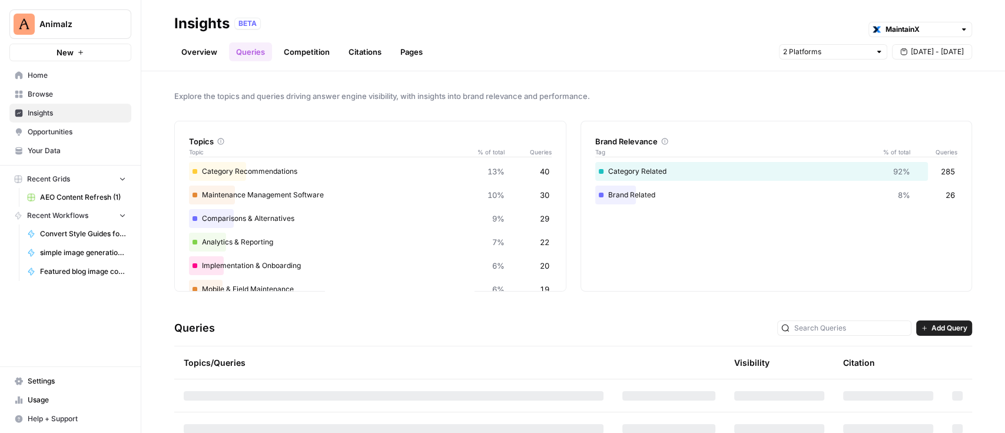
click at [836, 58] on div at bounding box center [833, 51] width 108 height 15
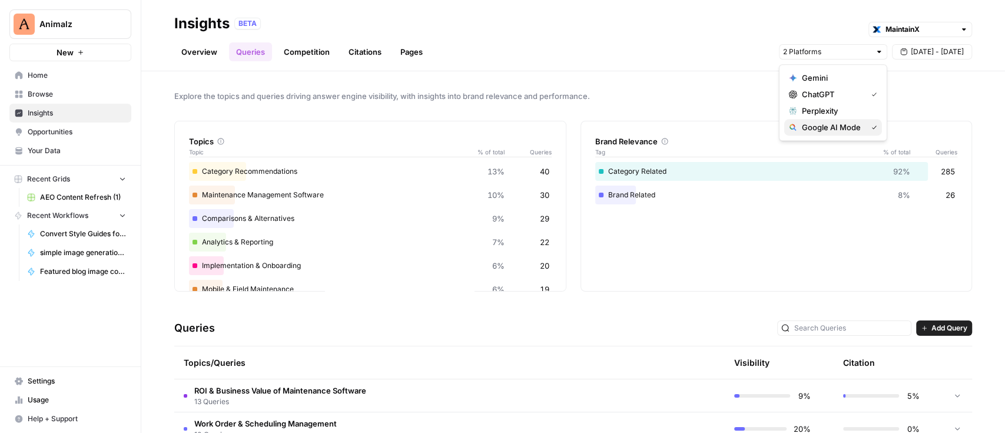
click at [834, 128] on span "Google AI Mode" at bounding box center [832, 127] width 60 height 12
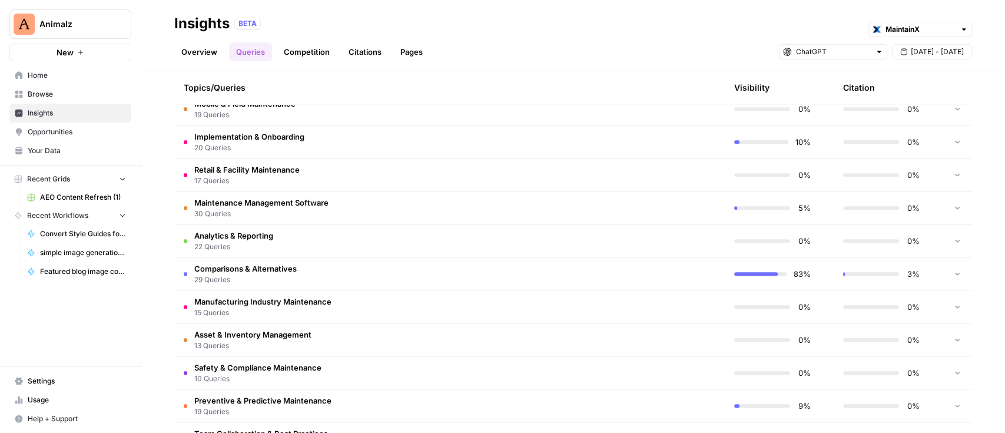
scroll to position [509, 0]
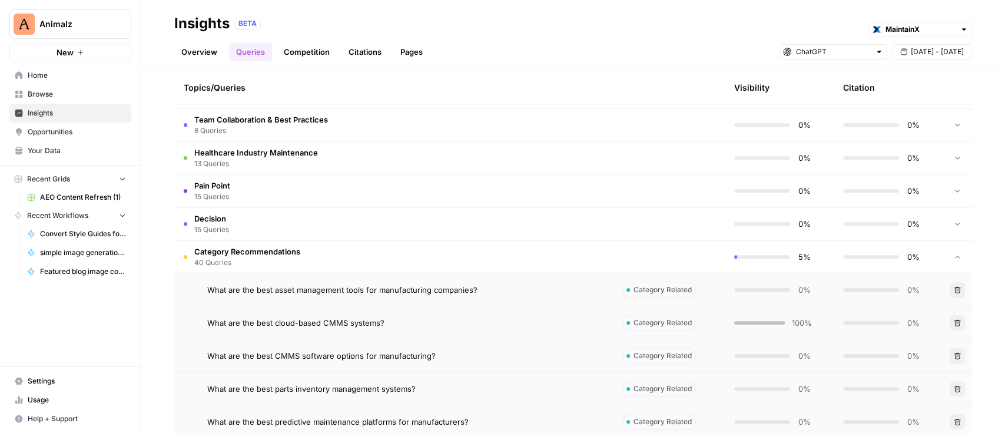
click at [254, 260] on span "40 Queries" at bounding box center [247, 262] width 106 height 11
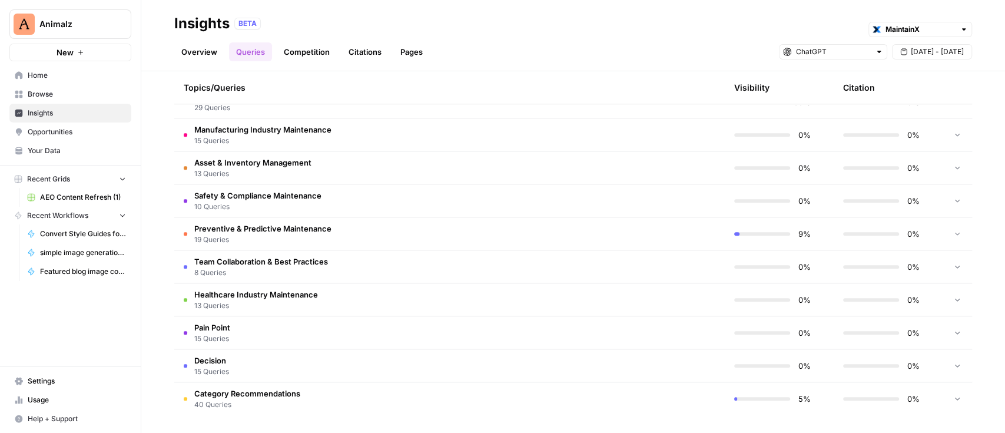
scroll to position [525, 0]
click at [244, 402] on span "40 Queries" at bounding box center [247, 404] width 106 height 11
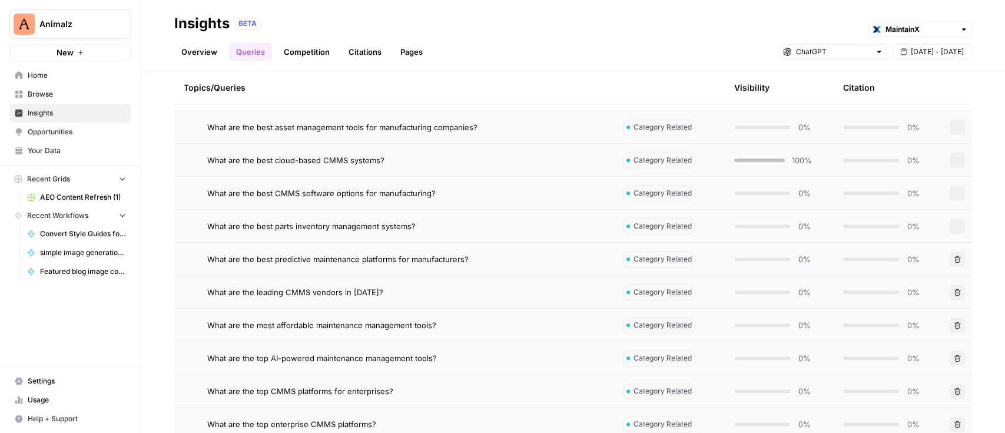
scroll to position [761, 0]
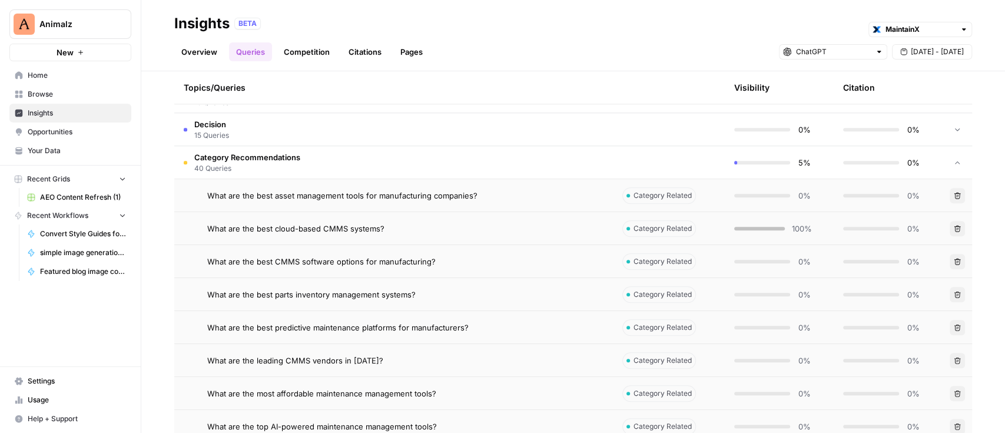
click at [344, 190] on span "What are the best asset management tools for manufacturing companies?" at bounding box center [342, 196] width 270 height 12
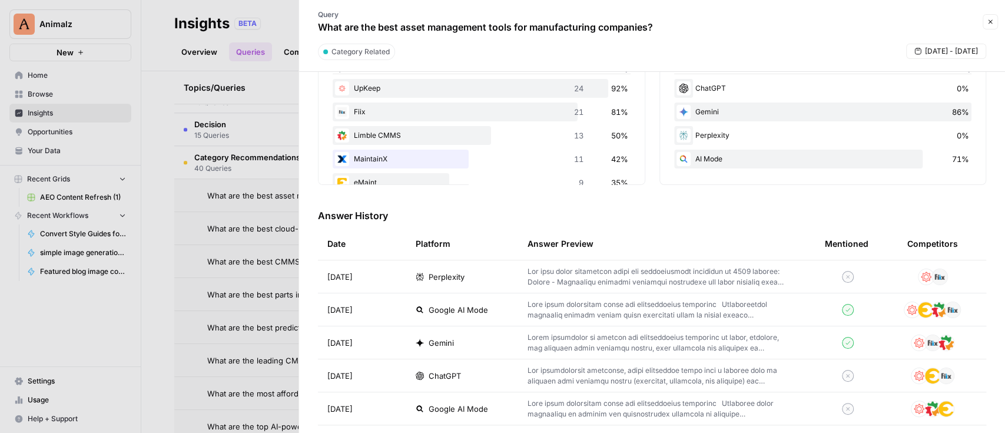
scroll to position [235, 0]
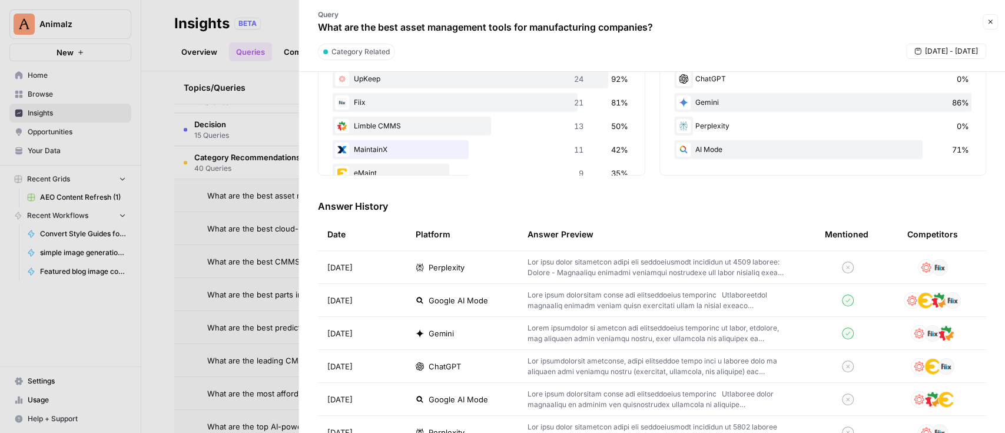
click at [663, 274] on p at bounding box center [657, 267] width 260 height 21
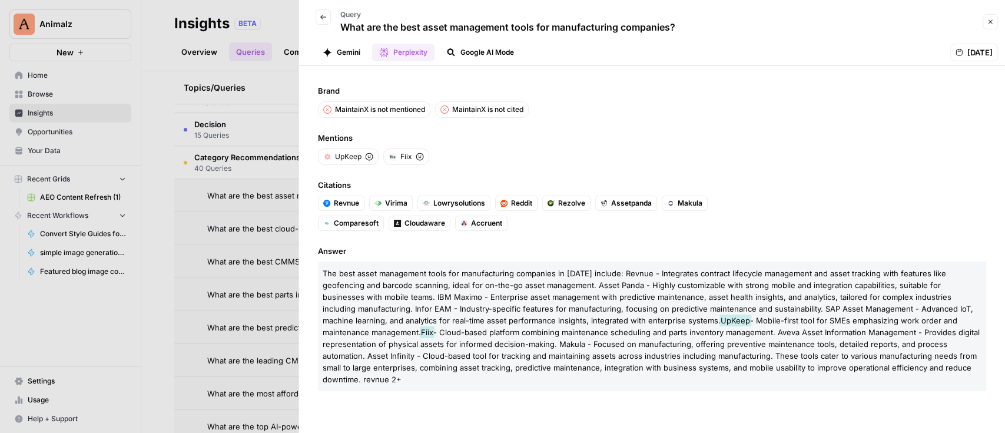
click at [235, 194] on div at bounding box center [502, 216] width 1005 height 433
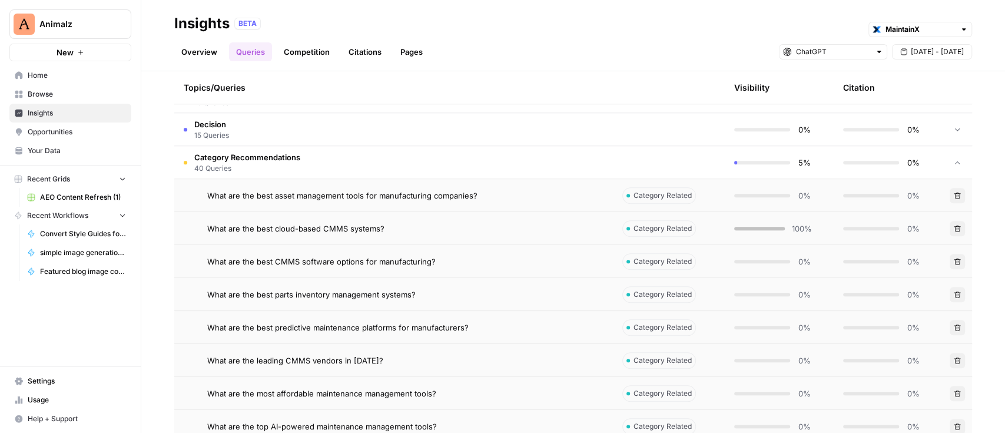
click at [399, 227] on div "What are the best cloud-based CMMS systems?" at bounding box center [405, 229] width 396 height 12
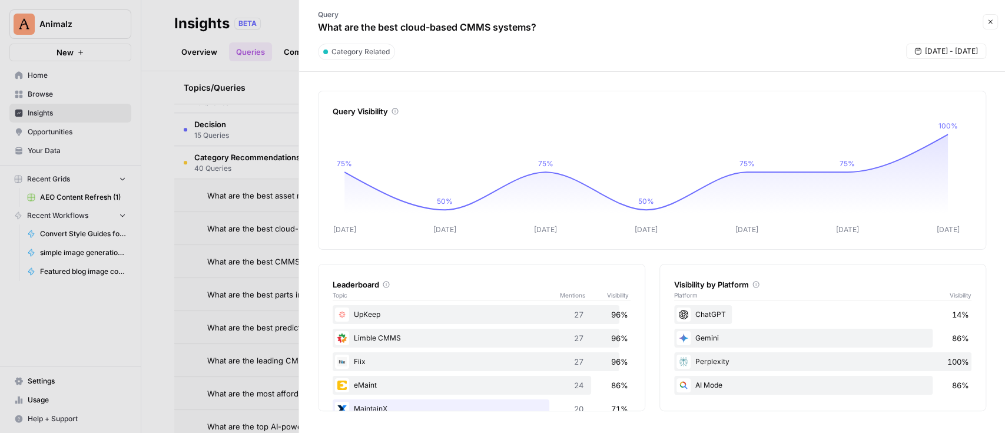
scroll to position [235, 0]
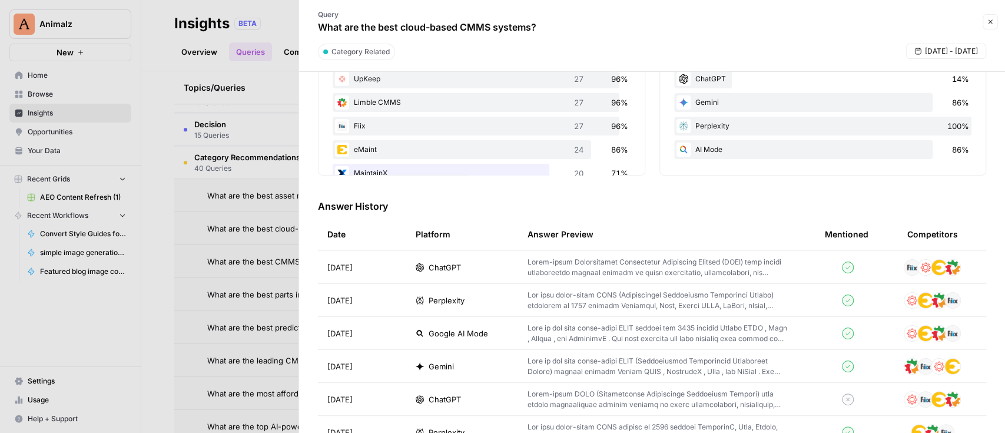
click at [597, 267] on p at bounding box center [657, 267] width 260 height 21
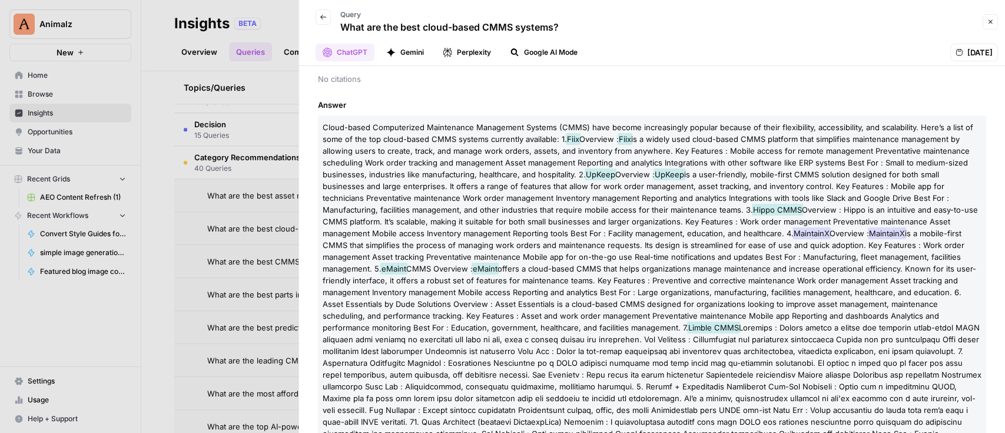
scroll to position [6, 0]
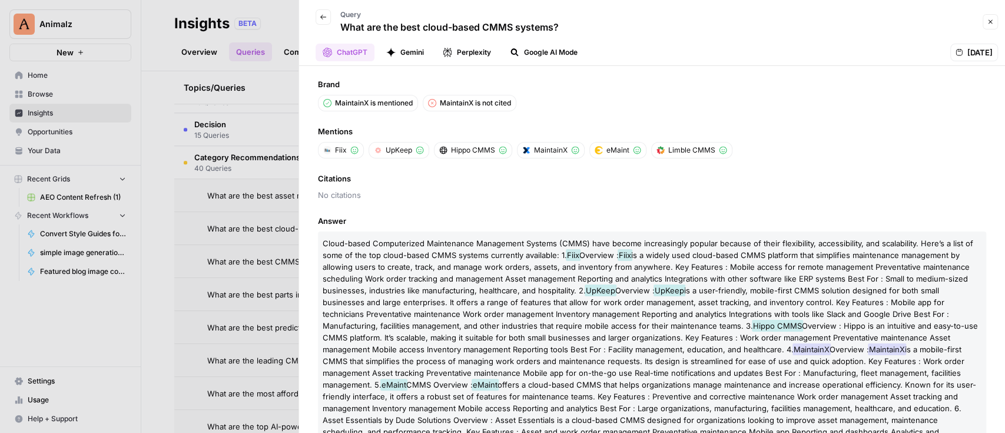
drag, startPoint x: 847, startPoint y: 406, endPoint x: 321, endPoint y: 241, distance: 550.9
click at [321, 241] on p "Cloud-based Computerized Maintenance Management Systems (CMMS) have become incr…" at bounding box center [652, 431] width 668 height 400
copy p "Lorem-ipsum Dolorsitamet Consectetur Adipiscing Elitsed (DOEI) temp incidi utla…"
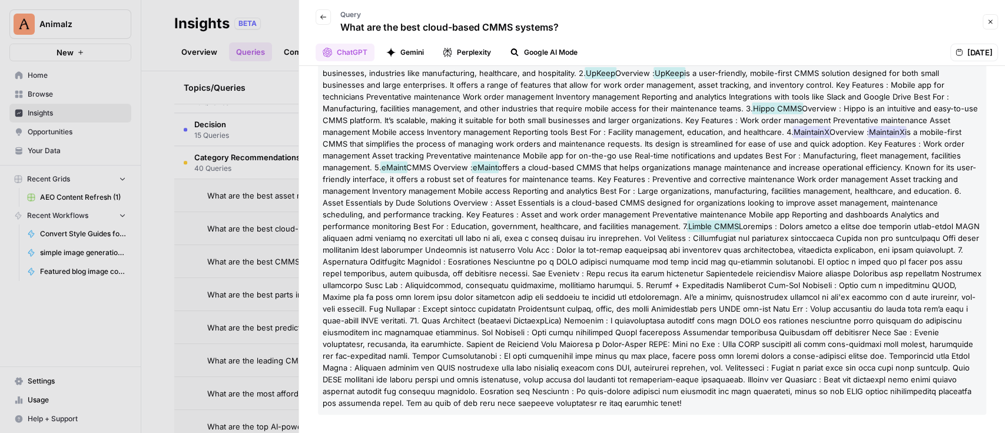
scroll to position [0, 0]
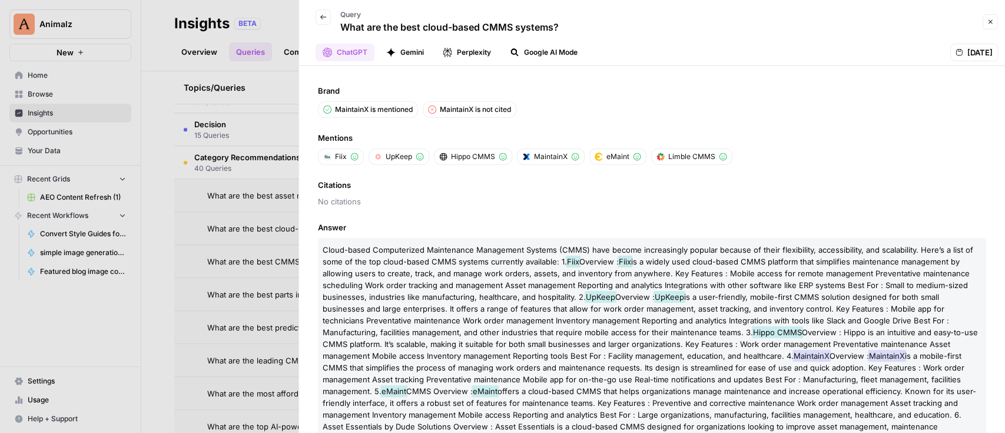
drag, startPoint x: 316, startPoint y: 16, endPoint x: 341, endPoint y: 38, distance: 33.4
click at [316, 16] on button "Back" at bounding box center [323, 16] width 15 height 15
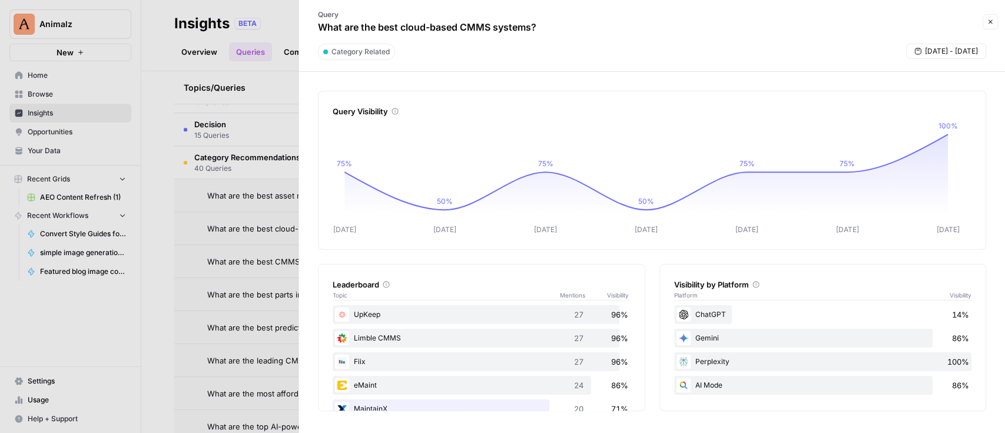
click at [162, 175] on div at bounding box center [502, 216] width 1005 height 433
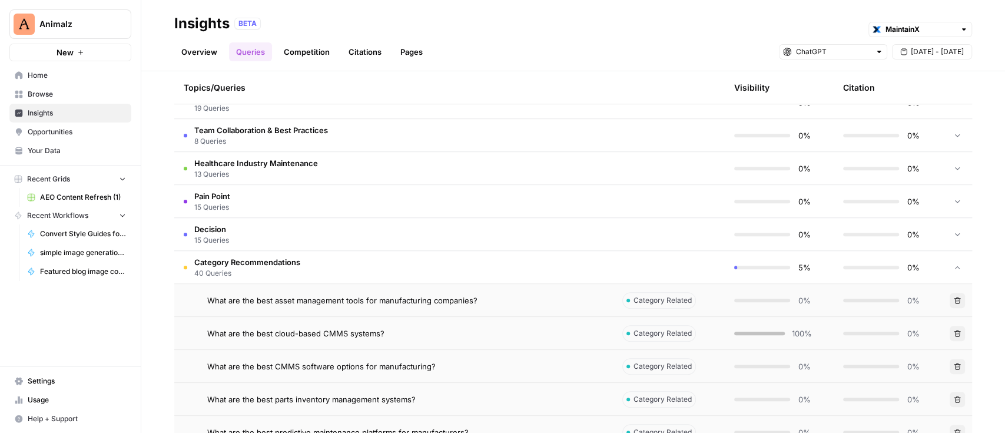
scroll to position [623, 0]
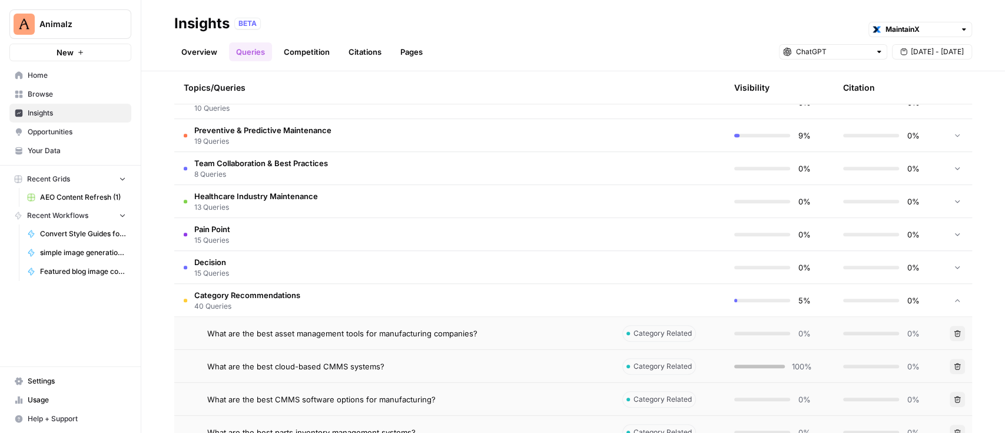
drag, startPoint x: 472, startPoint y: 401, endPoint x: 204, endPoint y: 333, distance: 275.9
copy tbody "What are the best asset management tools for manufacturing companies? Category …"
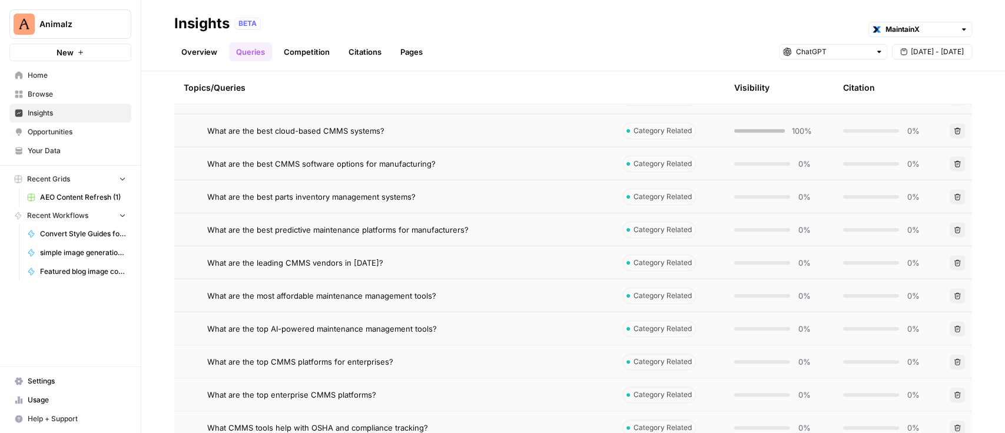
scroll to position [937, 0]
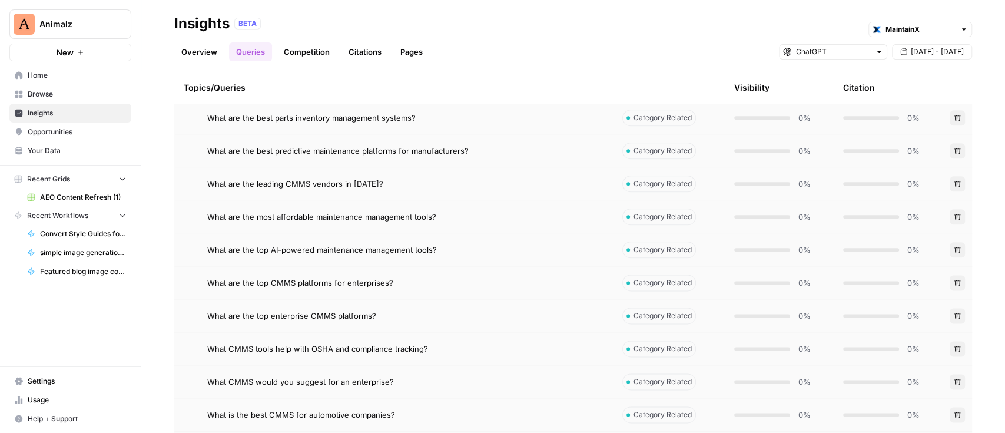
click at [160, 300] on div "Explore the topics and queries driving answer engine visibility, with insights …" at bounding box center [573, 251] width 864 height 361
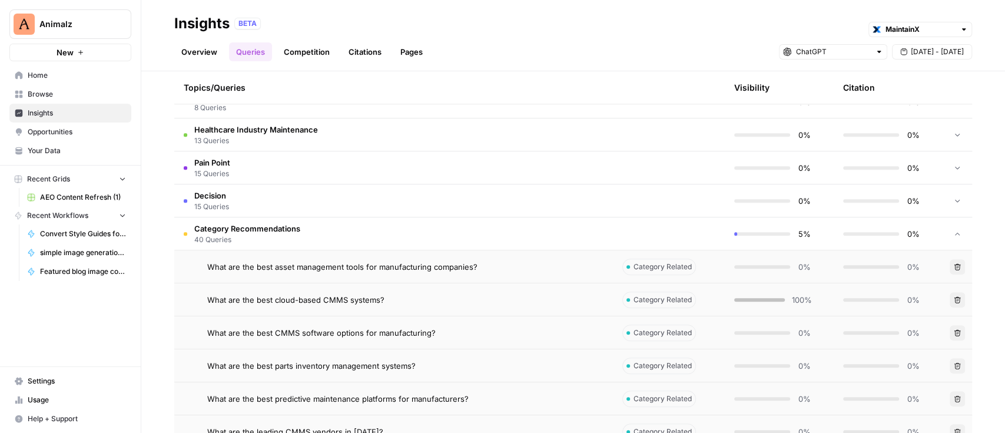
scroll to position [702, 0]
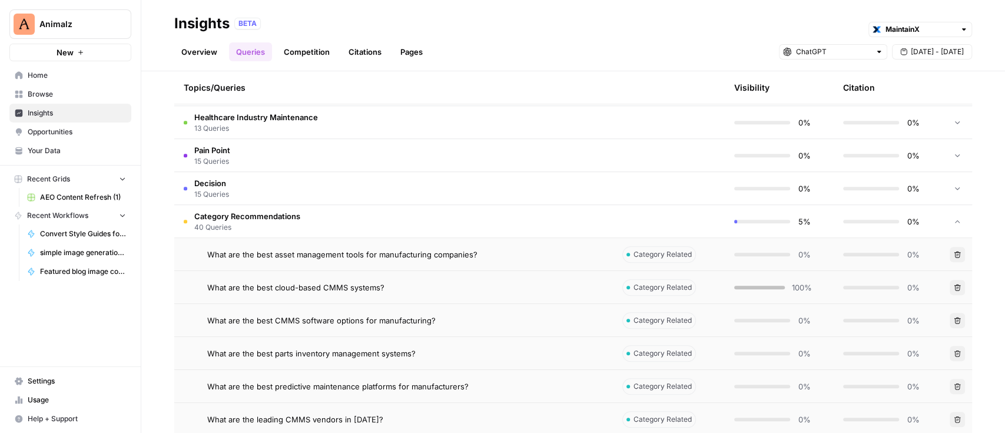
drag, startPoint x: 36, startPoint y: 129, endPoint x: 85, endPoint y: 134, distance: 49.1
click at [36, 129] on span "Opportunities" at bounding box center [77, 132] width 98 height 11
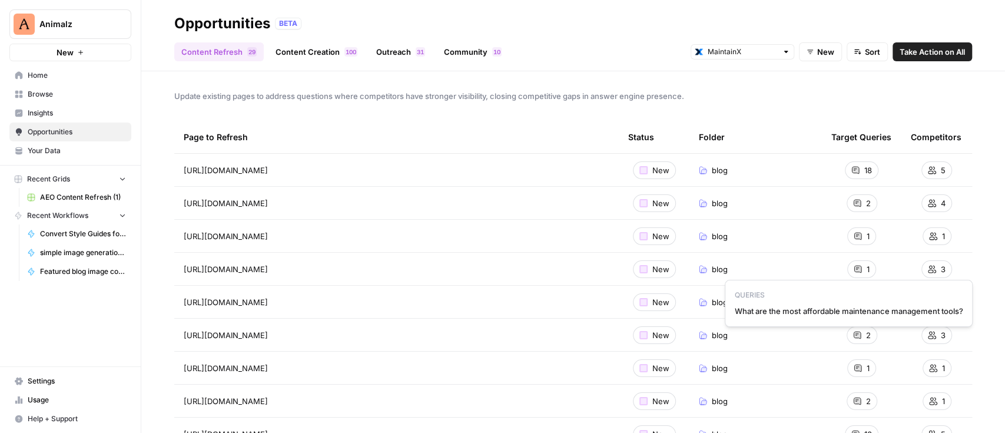
click at [805, 310] on span "What are the most affordable maintenance management tools?" at bounding box center [849, 311] width 228 height 12
copy span "What are the most affordable maintenance management tools?"
click at [288, 268] on span "Go to page" at bounding box center [287, 268] width 1 height 1
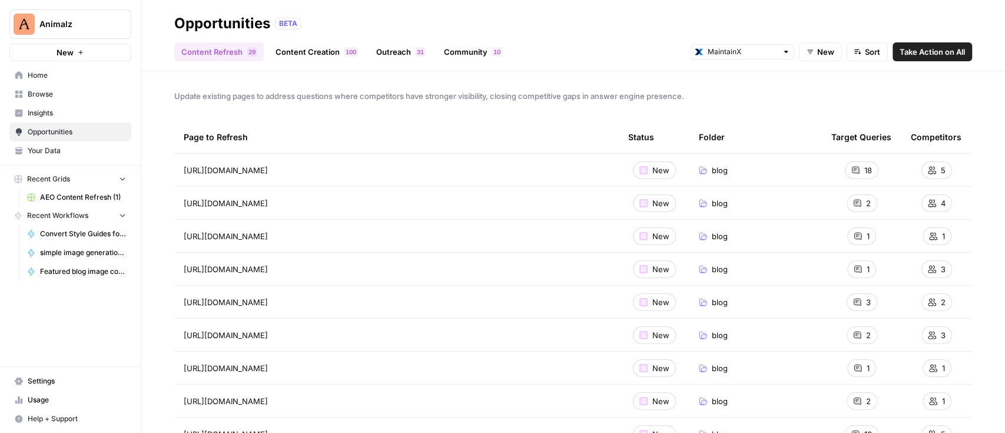
click at [15, 109] on icon at bounding box center [19, 113] width 8 height 8
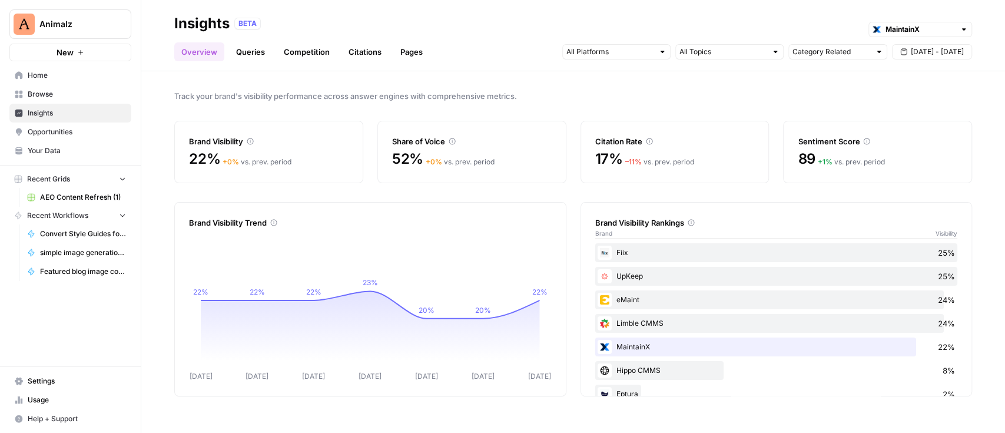
click at [253, 52] on link "Queries" at bounding box center [250, 51] width 43 height 19
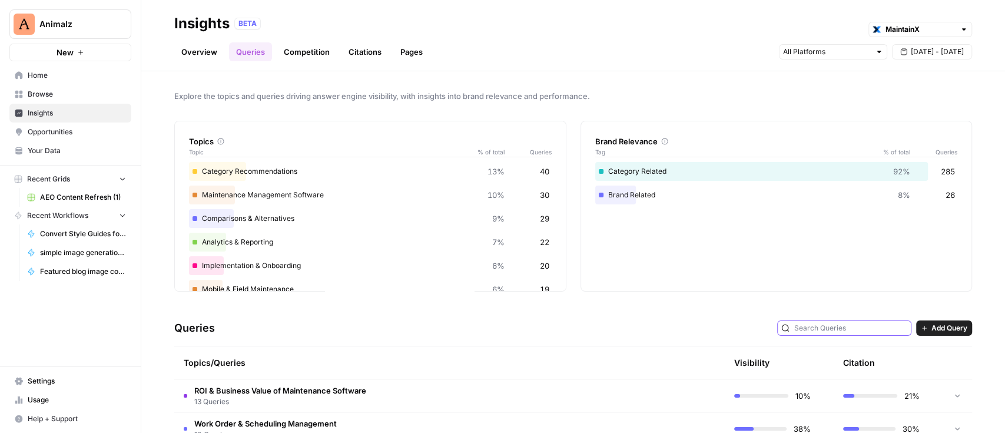
click at [818, 327] on input "text" at bounding box center [850, 328] width 113 height 12
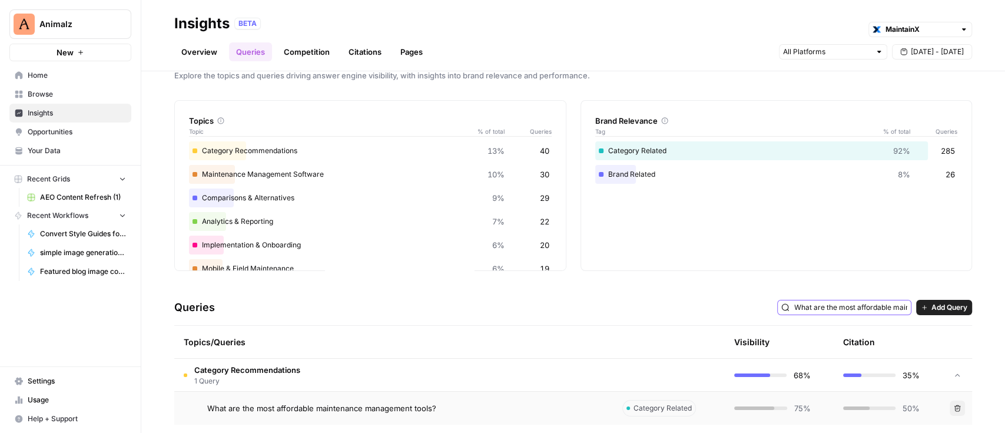
scroll to position [31, 0]
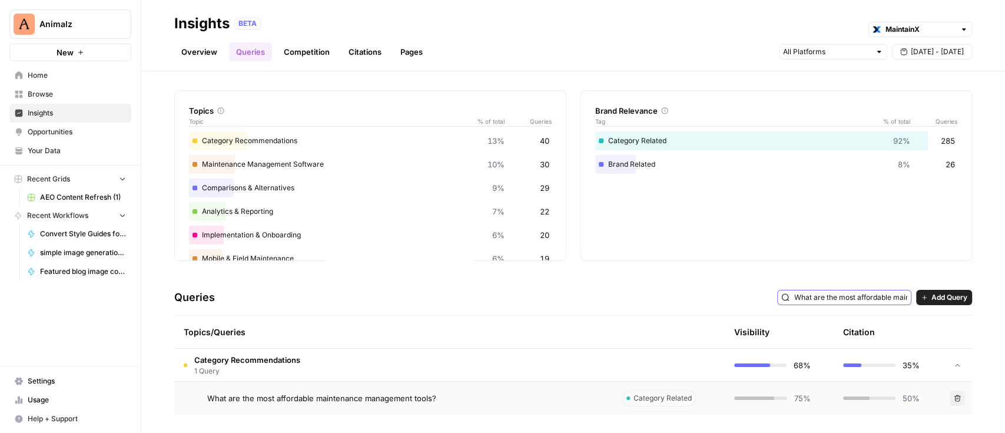
type input "What are the most affordable maintenance management tools?"
click at [391, 384] on td "What are the most affordable maintenance management tools?" at bounding box center [393, 397] width 439 height 33
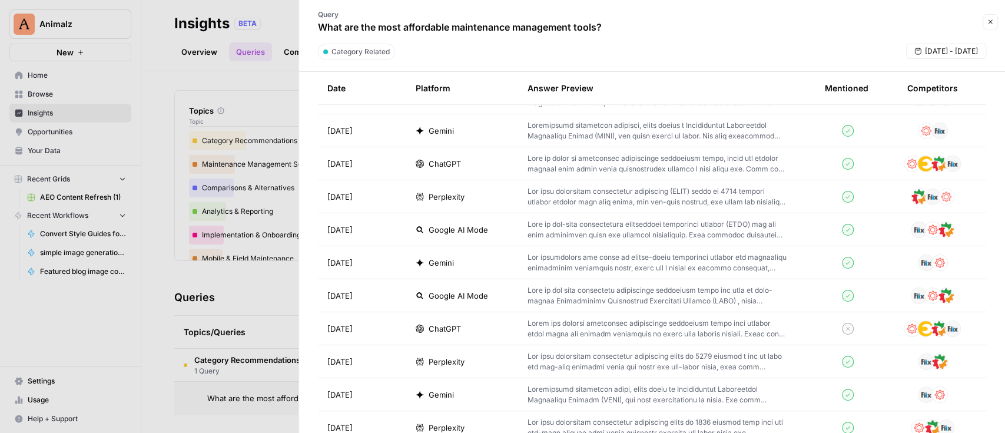
scroll to position [314, 0]
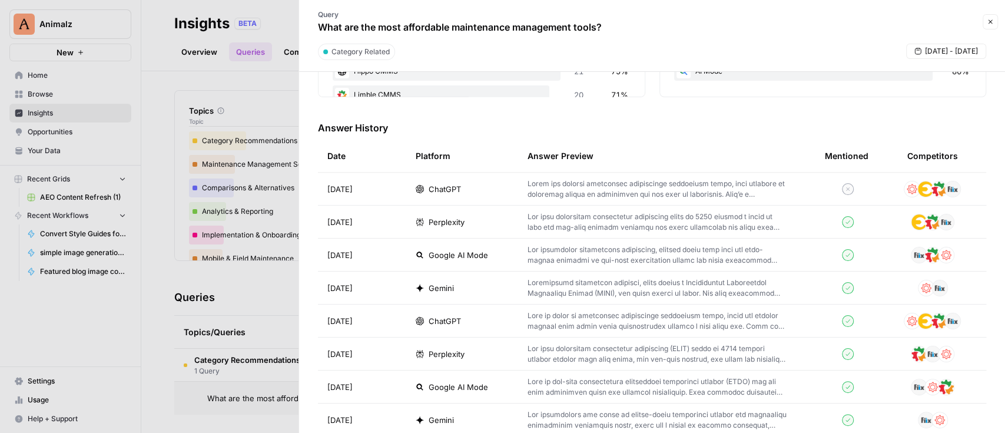
click at [637, 191] on p at bounding box center [657, 188] width 260 height 21
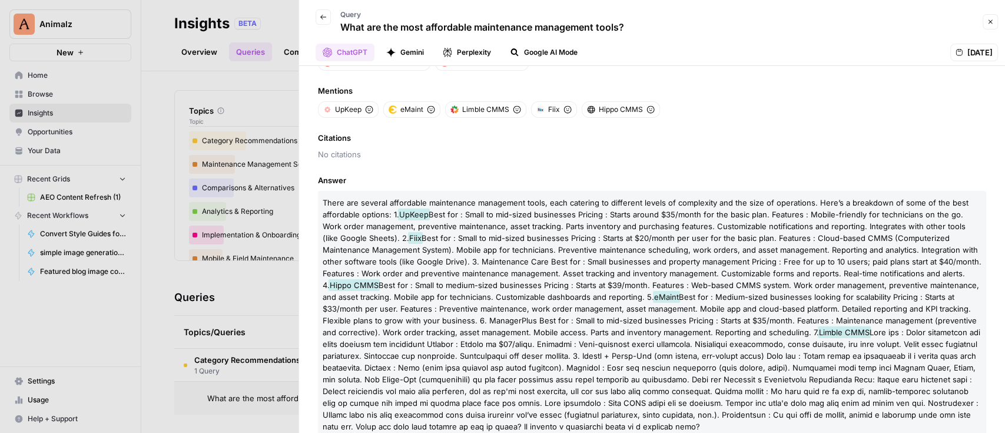
scroll to position [71, 0]
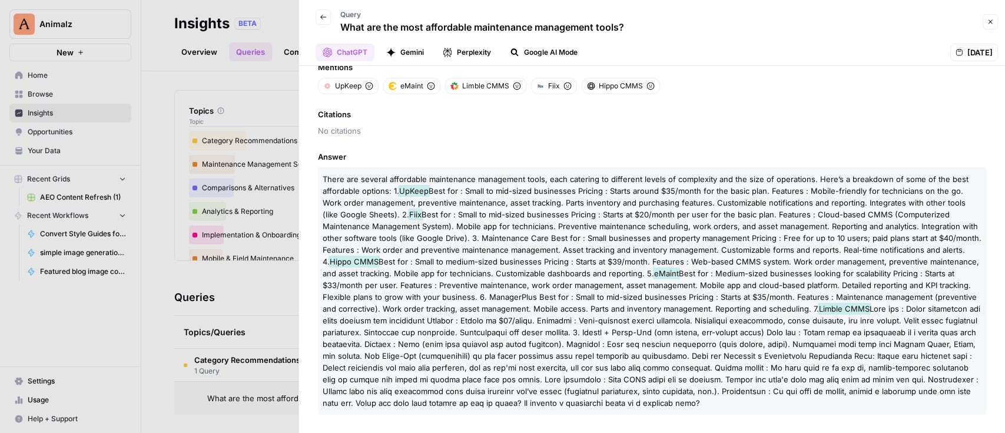
click at [410, 57] on button "Gemini" at bounding box center [405, 53] width 52 height 18
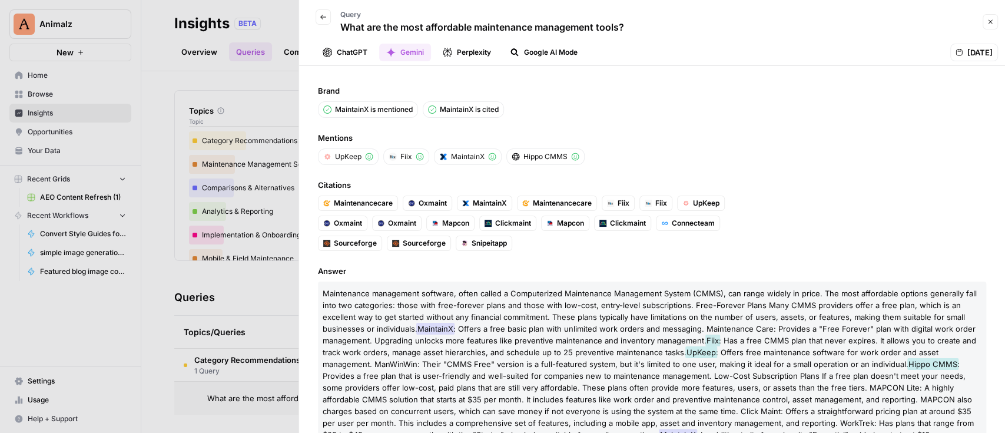
click at [469, 54] on button "Perplexity" at bounding box center [467, 53] width 62 height 18
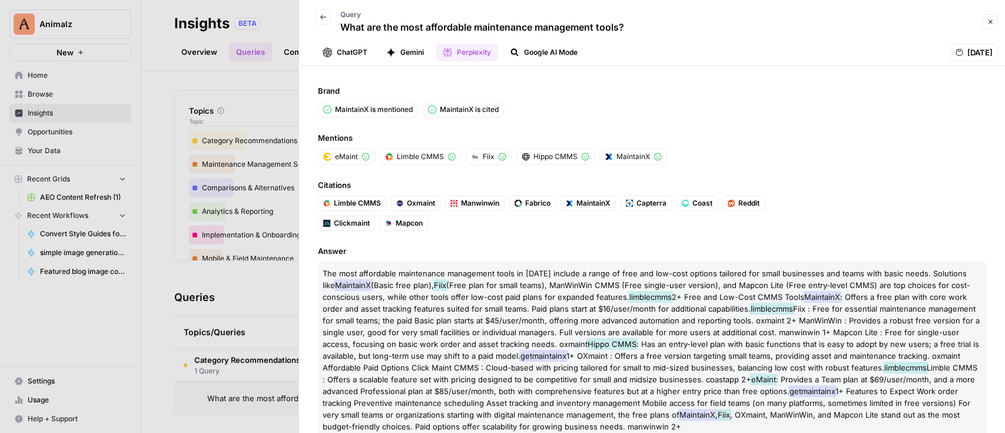
click at [549, 45] on button "Google AI Mode" at bounding box center [544, 53] width 82 height 18
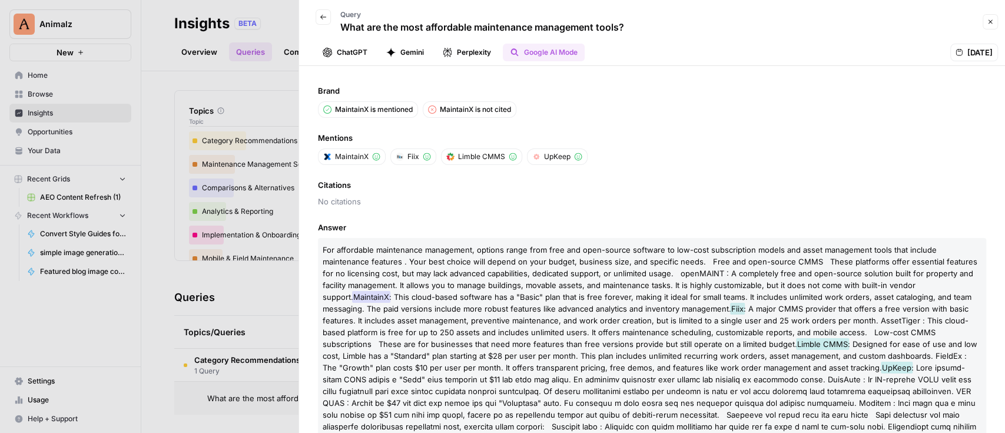
click at [348, 44] on button "ChatGPT" at bounding box center [345, 53] width 59 height 18
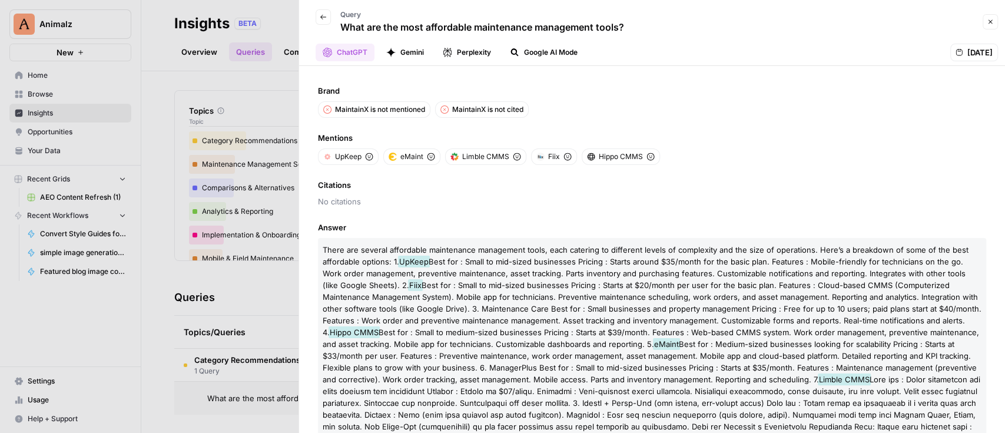
click at [503, 26] on p "What are the most affordable maintenance management tools?" at bounding box center [482, 27] width 284 height 14
copy div "What are the most affordable maintenance management tools? Close"
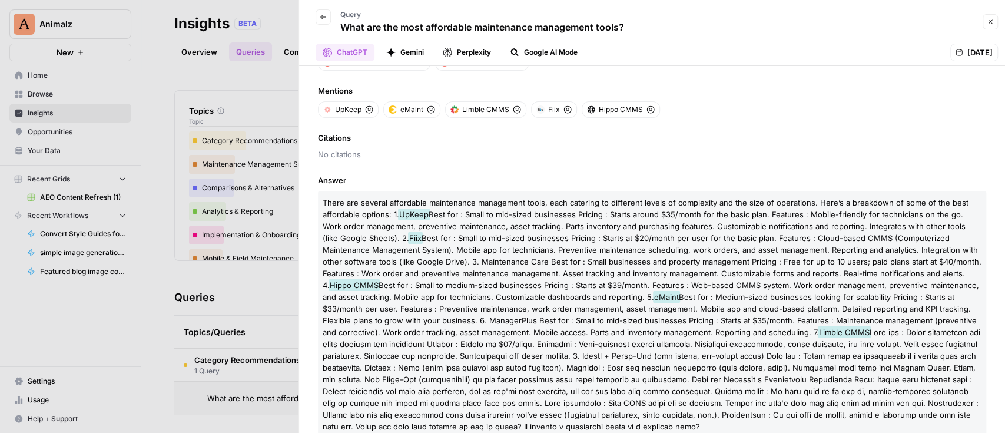
scroll to position [71, 0]
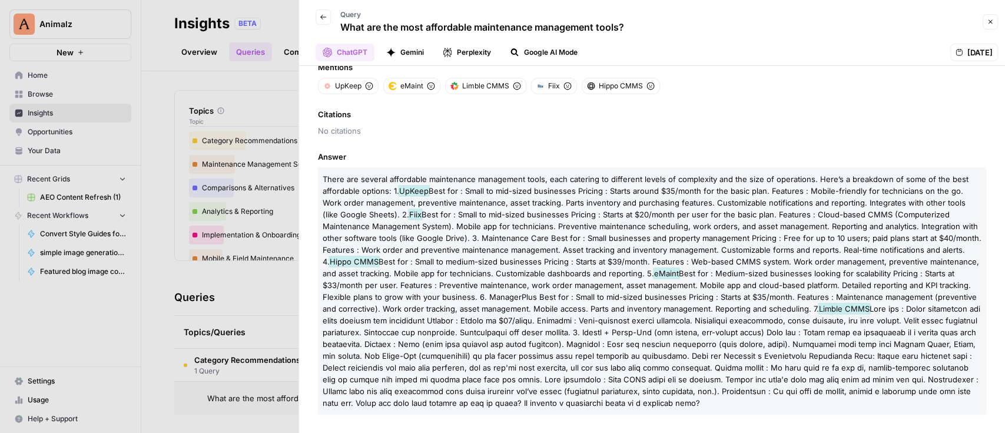
drag, startPoint x: 678, startPoint y: 86, endPoint x: 330, endPoint y: 83, distance: 347.9
click at [330, 83] on ul "UpKeep eMaint Limble CMMS Fiix Hippo CMMS" at bounding box center [544, 86] width 452 height 16
copy ul "UpKeep eMaint Limble CMMS Fiix Hippo CMMS"
click at [60, 95] on div at bounding box center [502, 216] width 1005 height 433
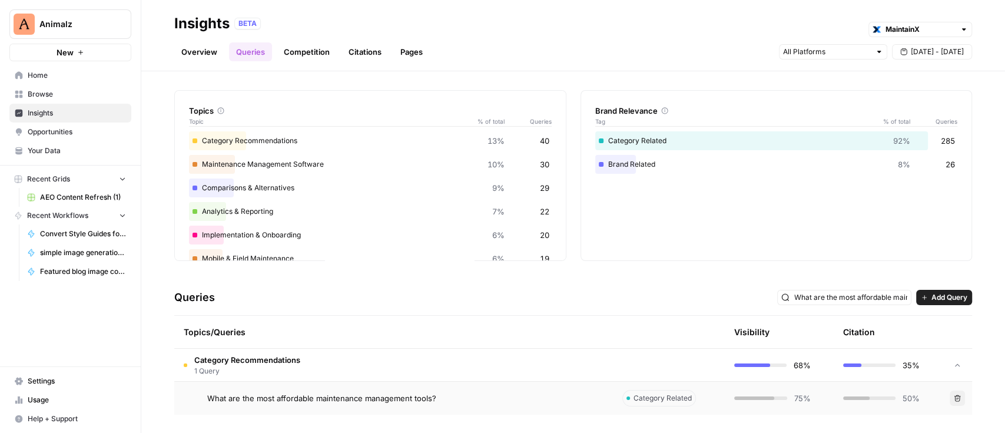
click at [68, 127] on span "Opportunities" at bounding box center [77, 132] width 98 height 11
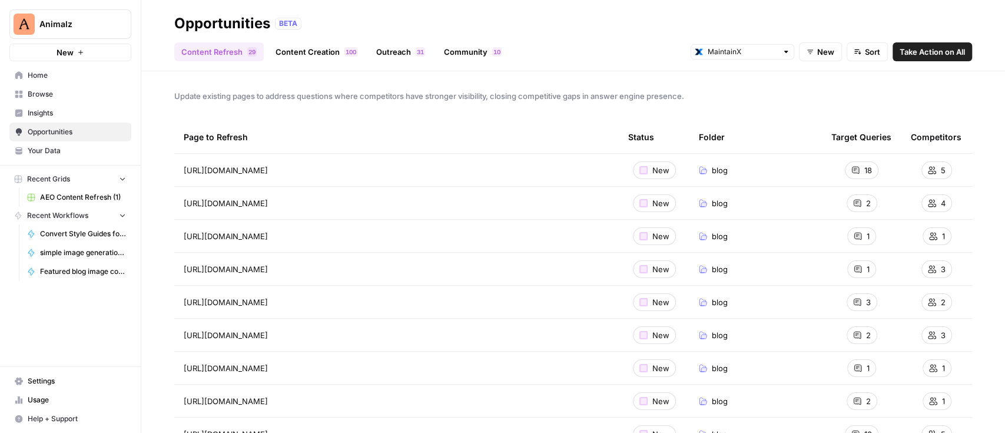
click at [323, 49] on link "Content Creation 0 0 1" at bounding box center [316, 51] width 96 height 19
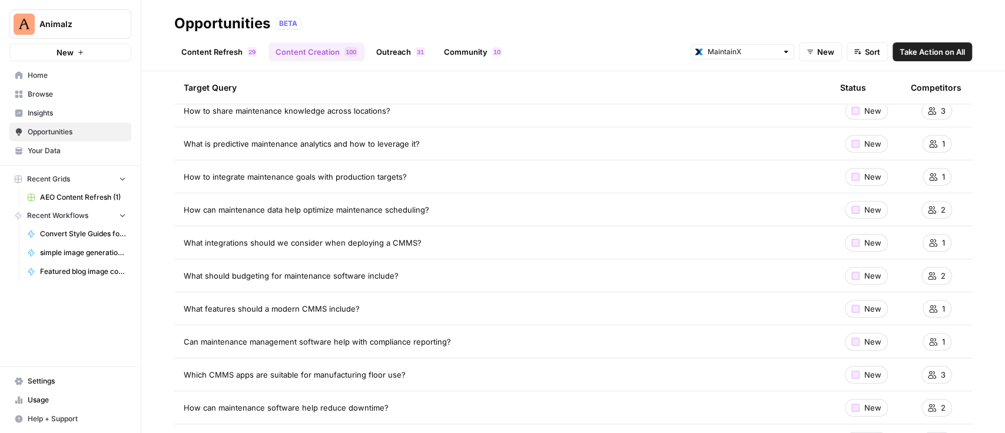
scroll to position [863, 0]
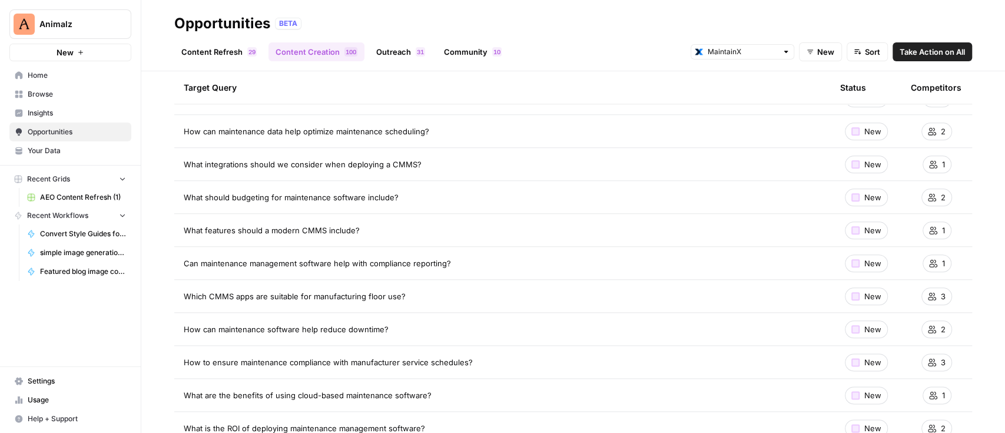
click at [864, 195] on span "New" at bounding box center [872, 197] width 17 height 12
drag, startPoint x: 415, startPoint y: 200, endPoint x: 177, endPoint y: 197, distance: 237.8
click at [177, 197] on td "What should budgeting for maintenance software include?" at bounding box center [502, 197] width 656 height 32
copy span "What should budgeting for maintenance software include?"
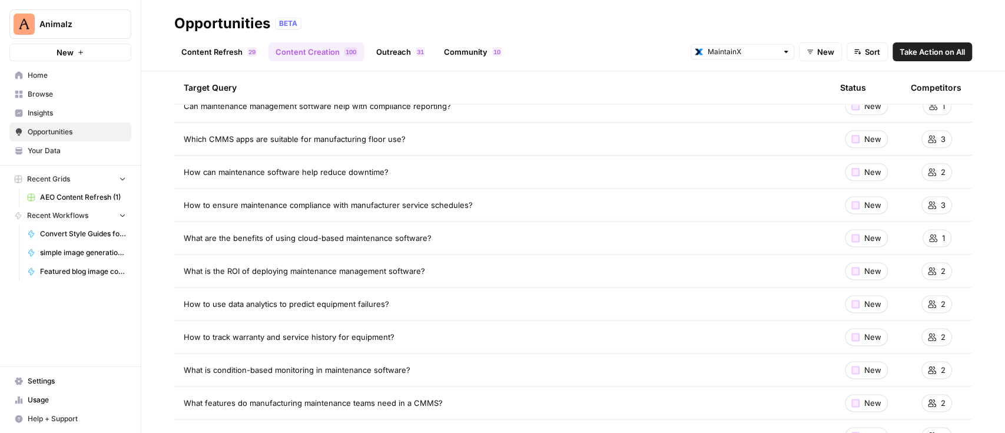
scroll to position [1098, 0]
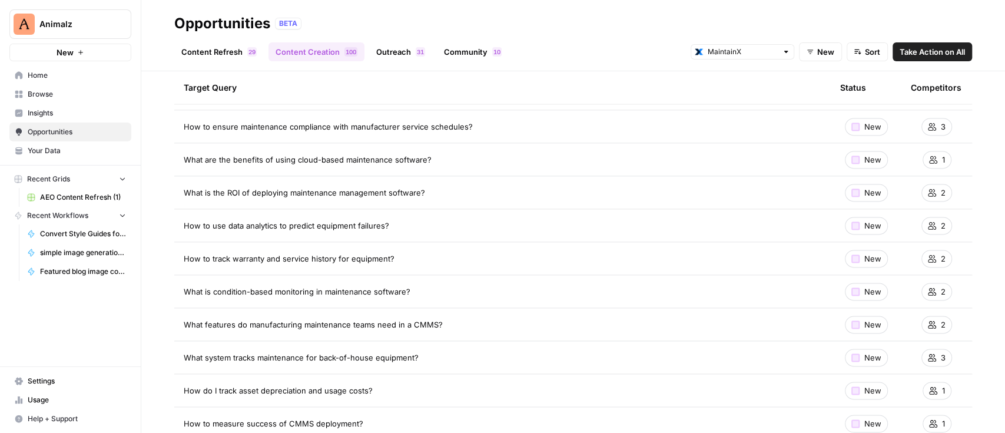
drag, startPoint x: 471, startPoint y: 188, endPoint x: 187, endPoint y: 180, distance: 283.9
click at [187, 180] on td "What is the ROI of deploying maintenance management software?" at bounding box center [502, 192] width 656 height 32
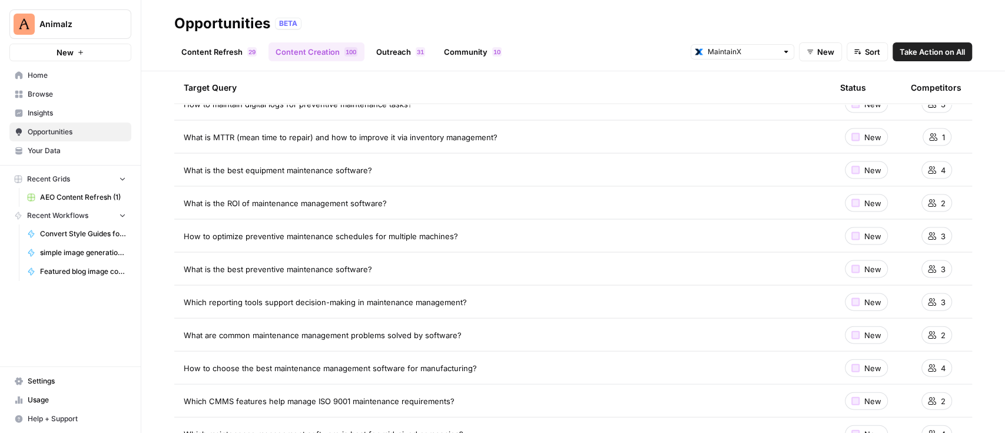
scroll to position [1727, 0]
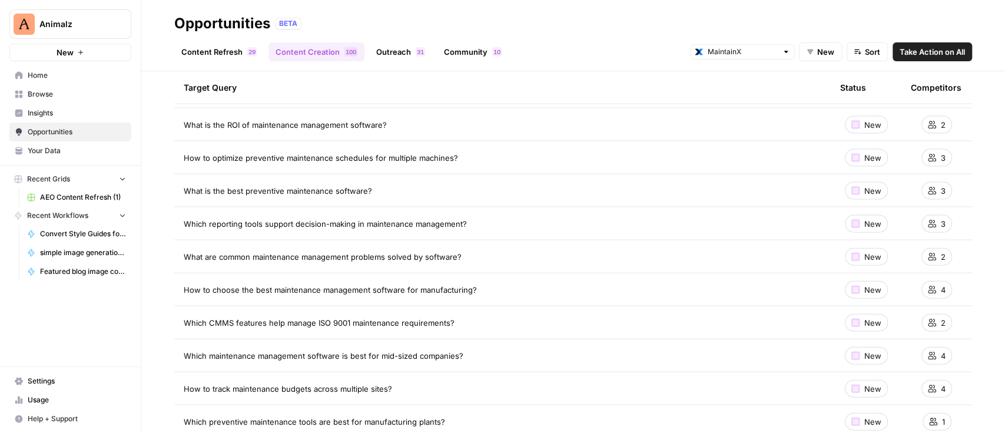
drag, startPoint x: 391, startPoint y: 120, endPoint x: 175, endPoint y: 116, distance: 215.5
click at [175, 116] on td "What is the ROI of maintenance management software?" at bounding box center [502, 124] width 656 height 32
click at [506, 127] on div "What is the ROI of maintenance management software?" at bounding box center [503, 125] width 638 height 12
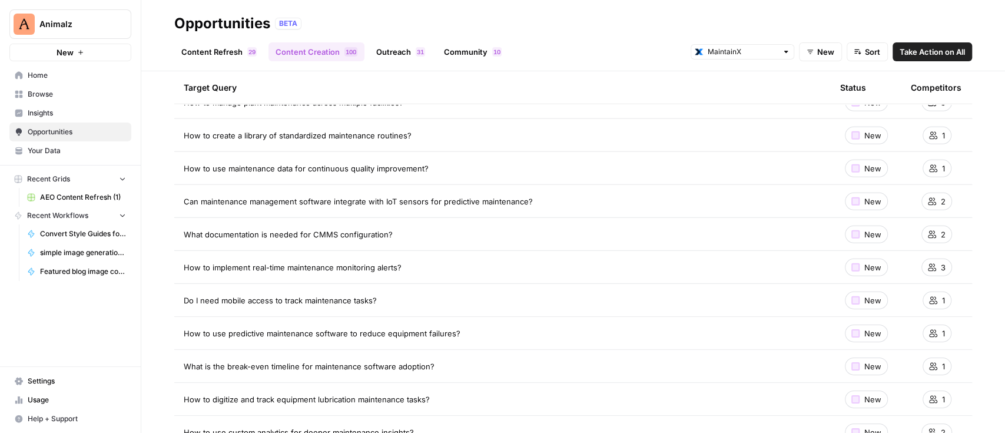
scroll to position [2433, 0]
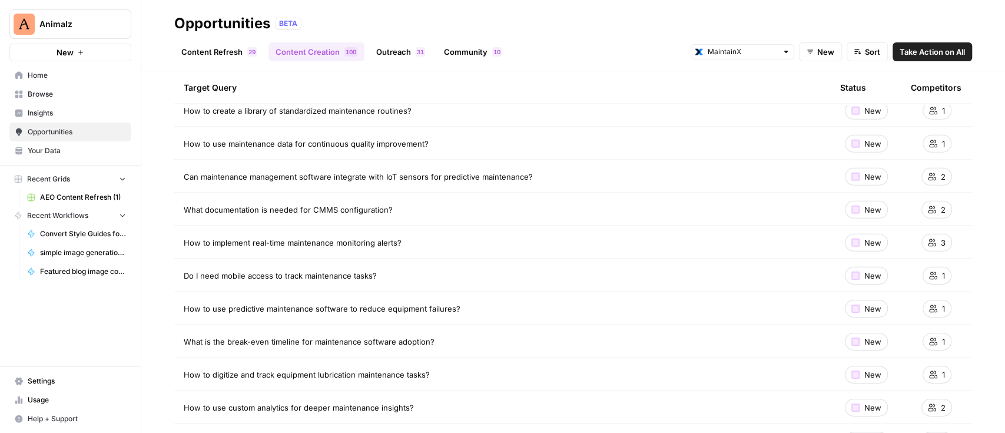
click at [64, 111] on span "Insights" at bounding box center [77, 113] width 98 height 11
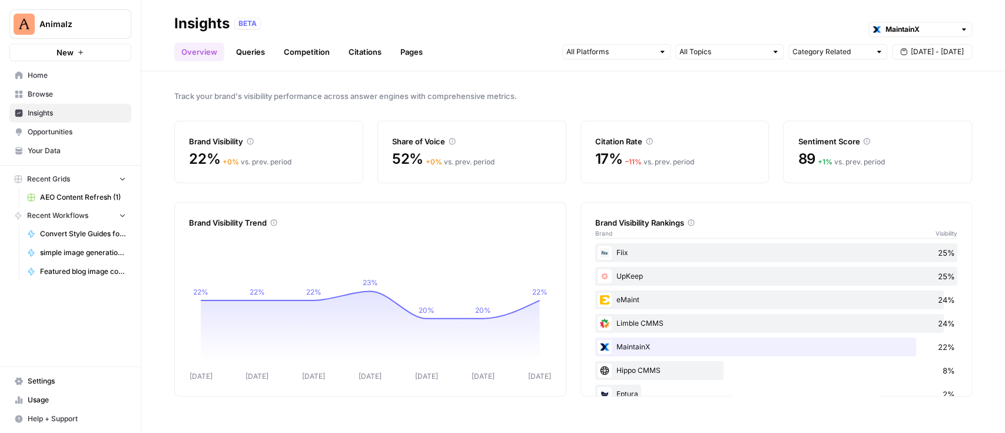
click at [35, 132] on span "Opportunities" at bounding box center [77, 132] width 98 height 11
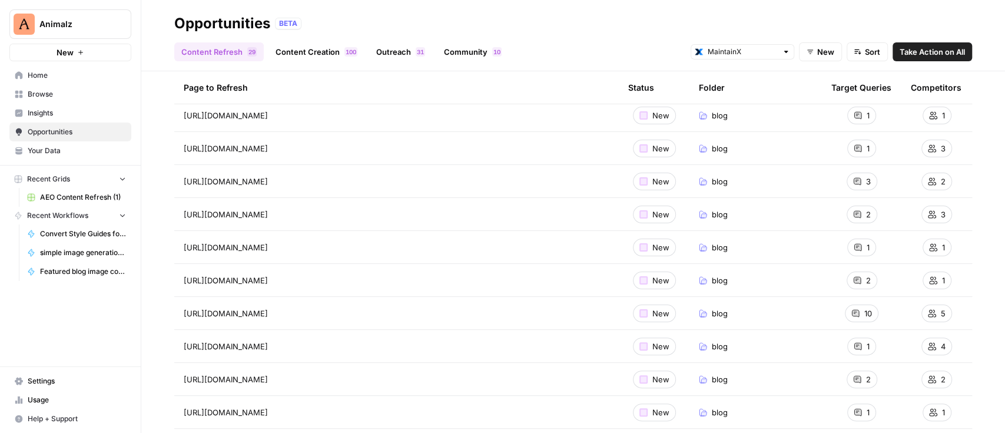
scroll to position [157, 0]
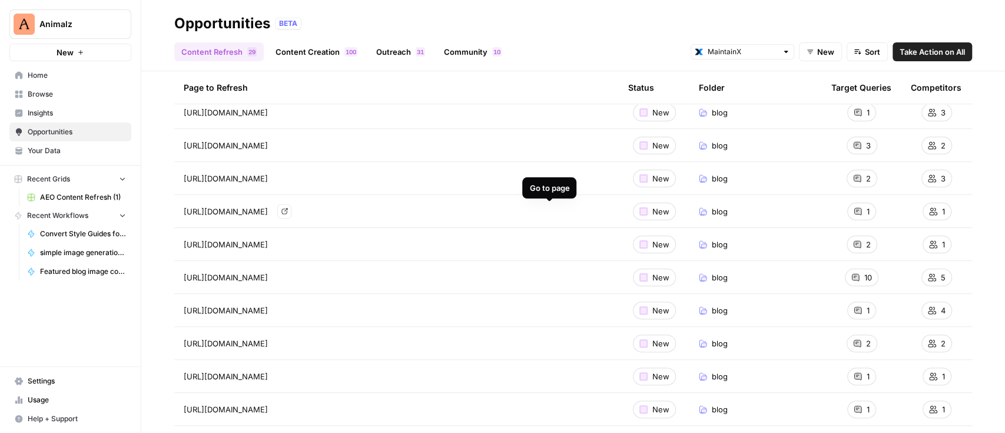
click at [288, 209] on icon "Go to page https://www.getmaintainx.com/blog/maintenance-inventory-software-how…" at bounding box center [284, 211] width 6 height 6
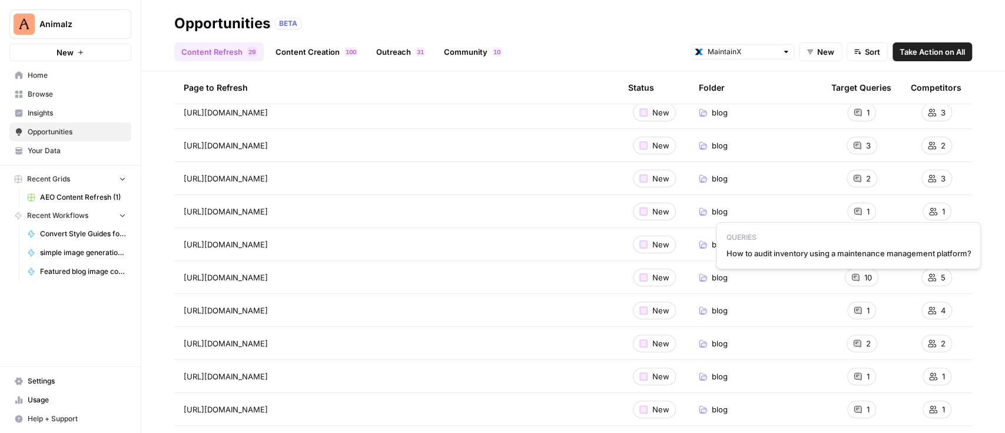
click at [839, 251] on span "How to audit inventory using a maintenance management platform?" at bounding box center [848, 253] width 245 height 12
copy span "How to audit inventory using a maintenance management platform?"
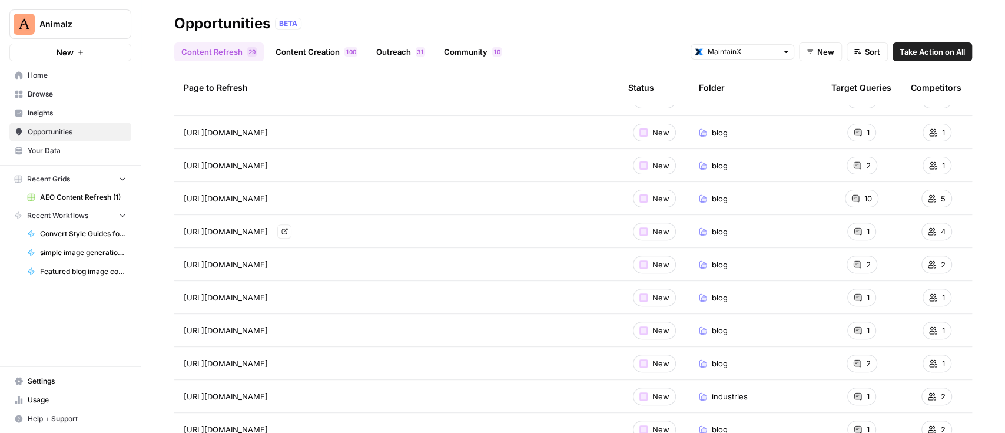
click at [287, 230] on icon "Go to page https://www.getmaintainx.com/blog/best-equipment-management-software" at bounding box center [284, 231] width 6 height 6
click at [291, 263] on link "Go to page" at bounding box center [284, 264] width 14 height 14
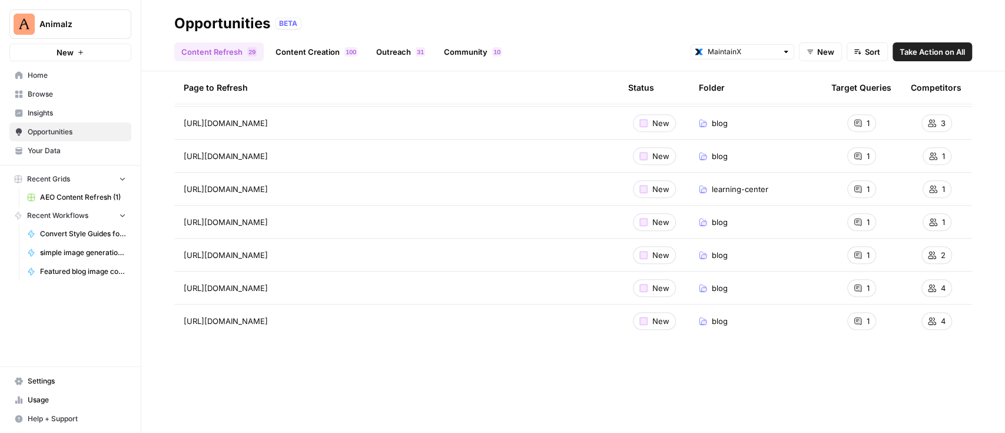
scroll to position [0, 0]
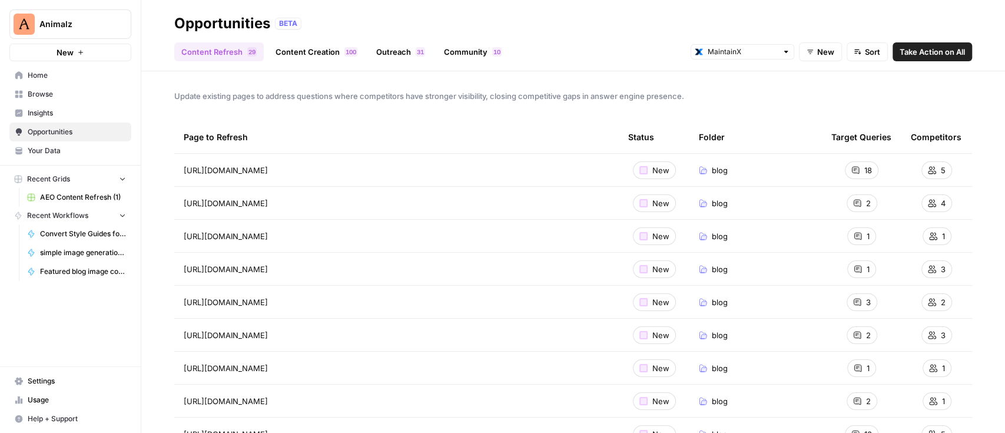
click at [321, 59] on link "Content Creation 0 0 1" at bounding box center [316, 51] width 96 height 19
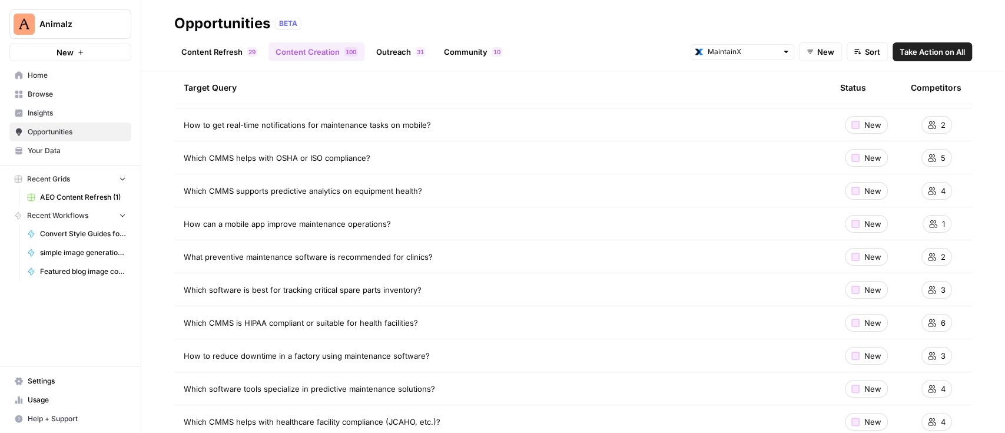
scroll to position [157, 0]
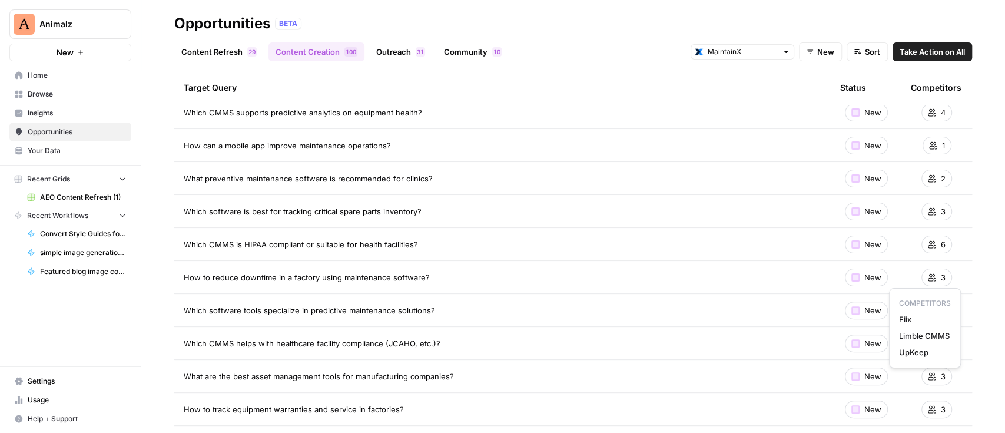
click at [926, 276] on div "3" at bounding box center [936, 277] width 31 height 18
click at [849, 277] on div "New" at bounding box center [866, 277] width 43 height 18
click at [848, 276] on div "New" at bounding box center [866, 277] width 43 height 18
click at [851, 277] on div at bounding box center [855, 277] width 8 height 8
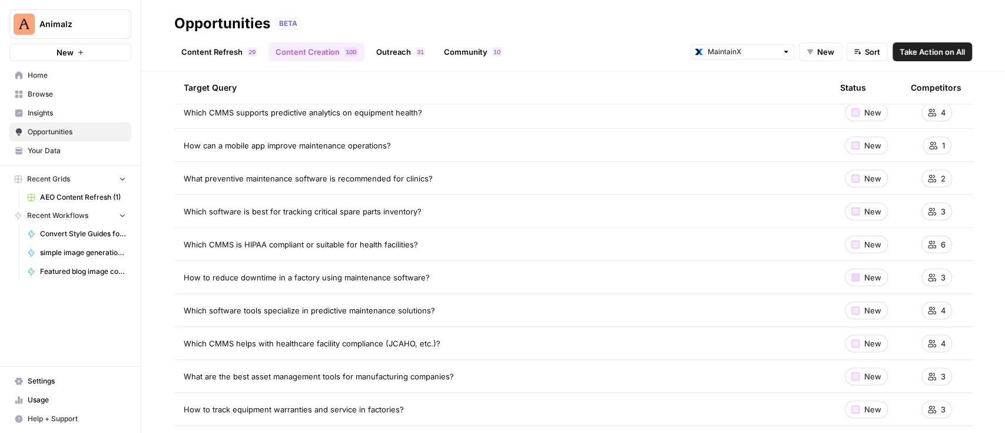
click at [851, 277] on div at bounding box center [855, 277] width 8 height 8
click at [851, 247] on div at bounding box center [855, 244] width 8 height 8
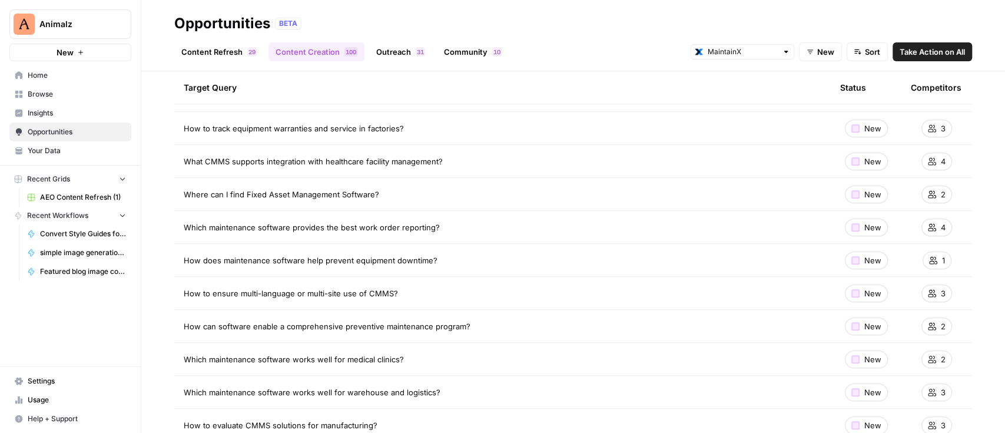
scroll to position [471, 0]
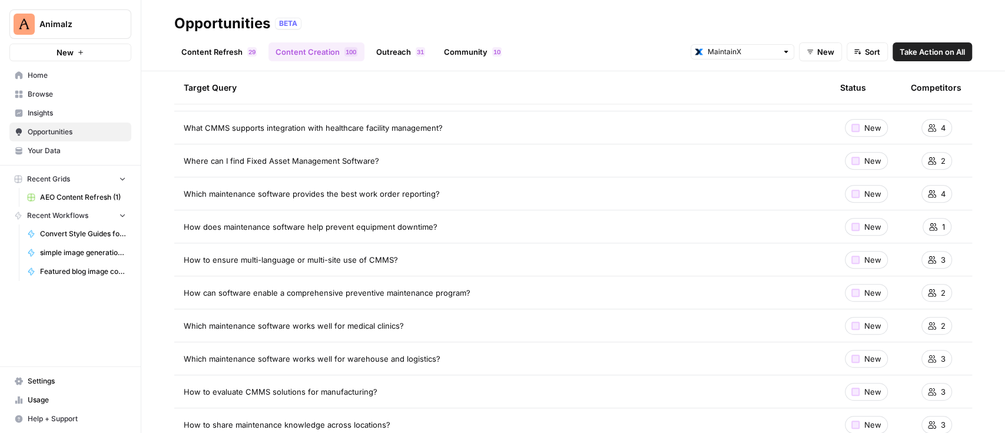
click at [53, 109] on span "Insights" at bounding box center [77, 113] width 98 height 11
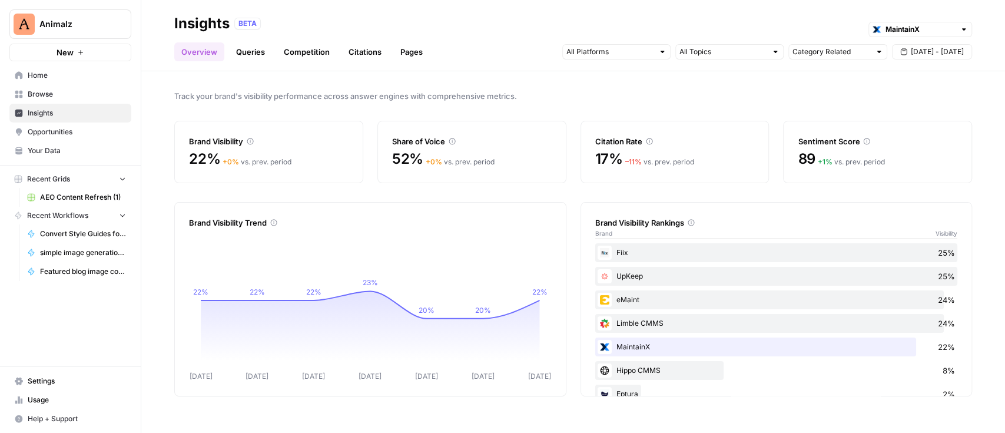
click at [243, 51] on link "Queries" at bounding box center [250, 51] width 43 height 19
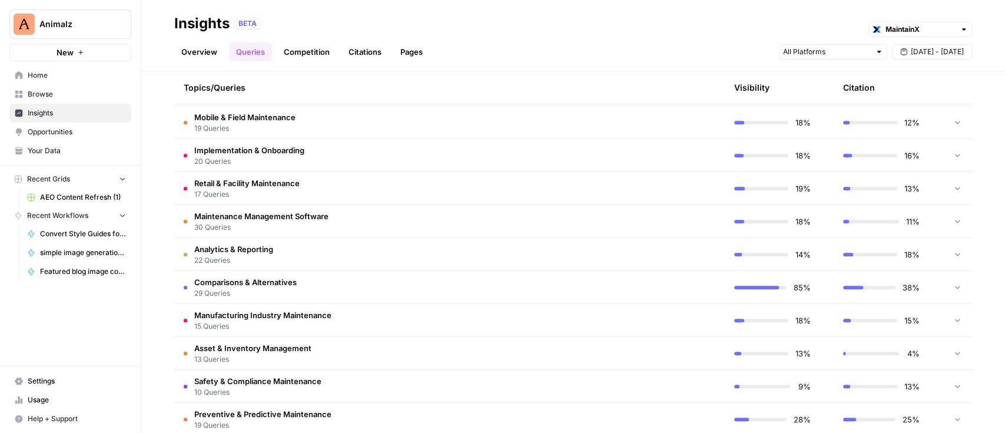
scroll to position [525, 0]
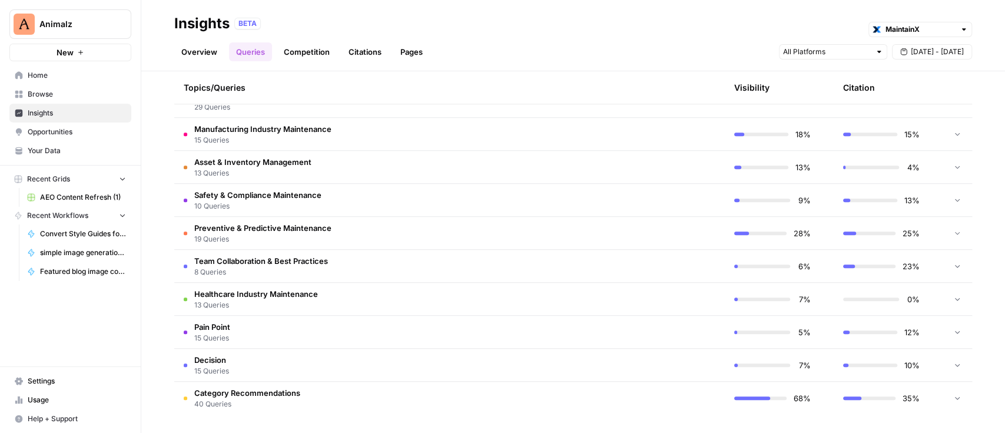
click at [331, 390] on td "Category Recommendations 40 Queries" at bounding box center [393, 397] width 439 height 33
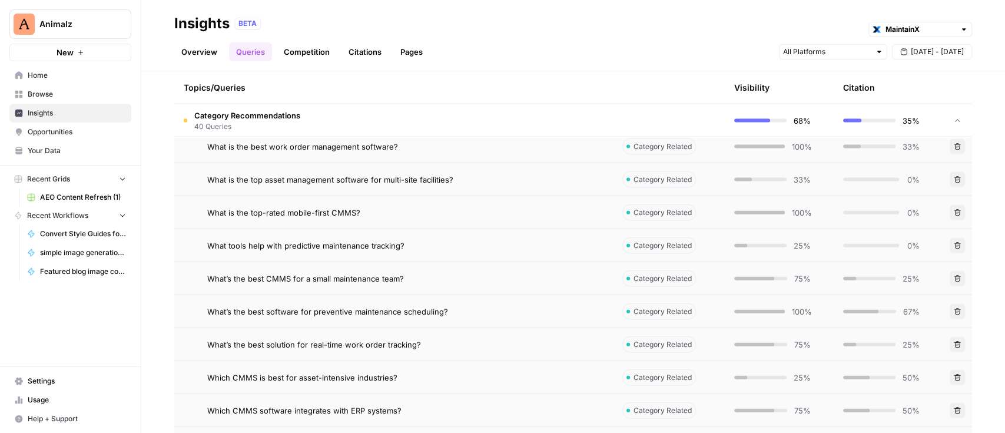
scroll to position [1844, 0]
